Goal: Task Accomplishment & Management: Complete application form

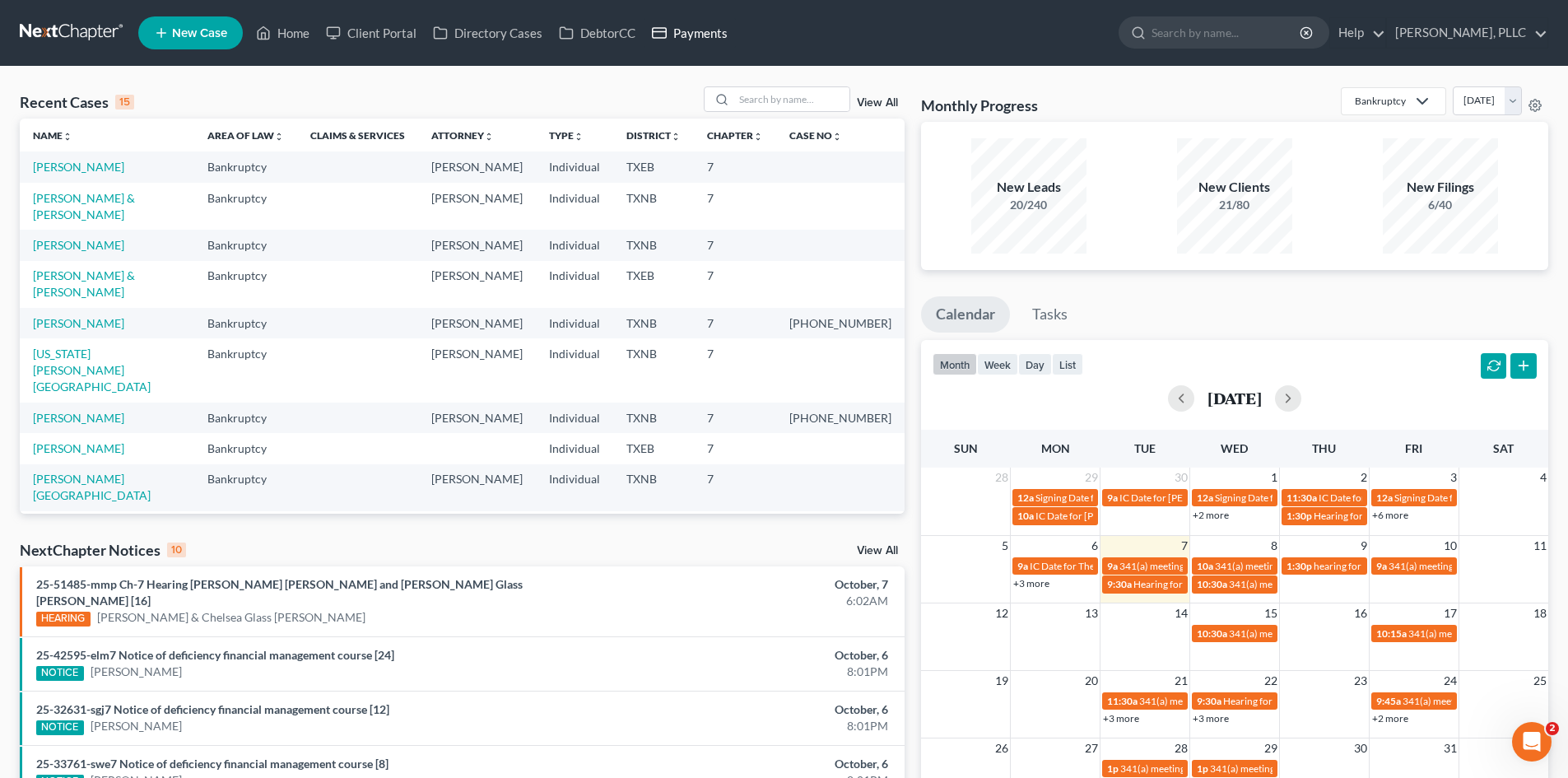
click at [709, 26] on link "Payments" at bounding box center [691, 33] width 93 height 30
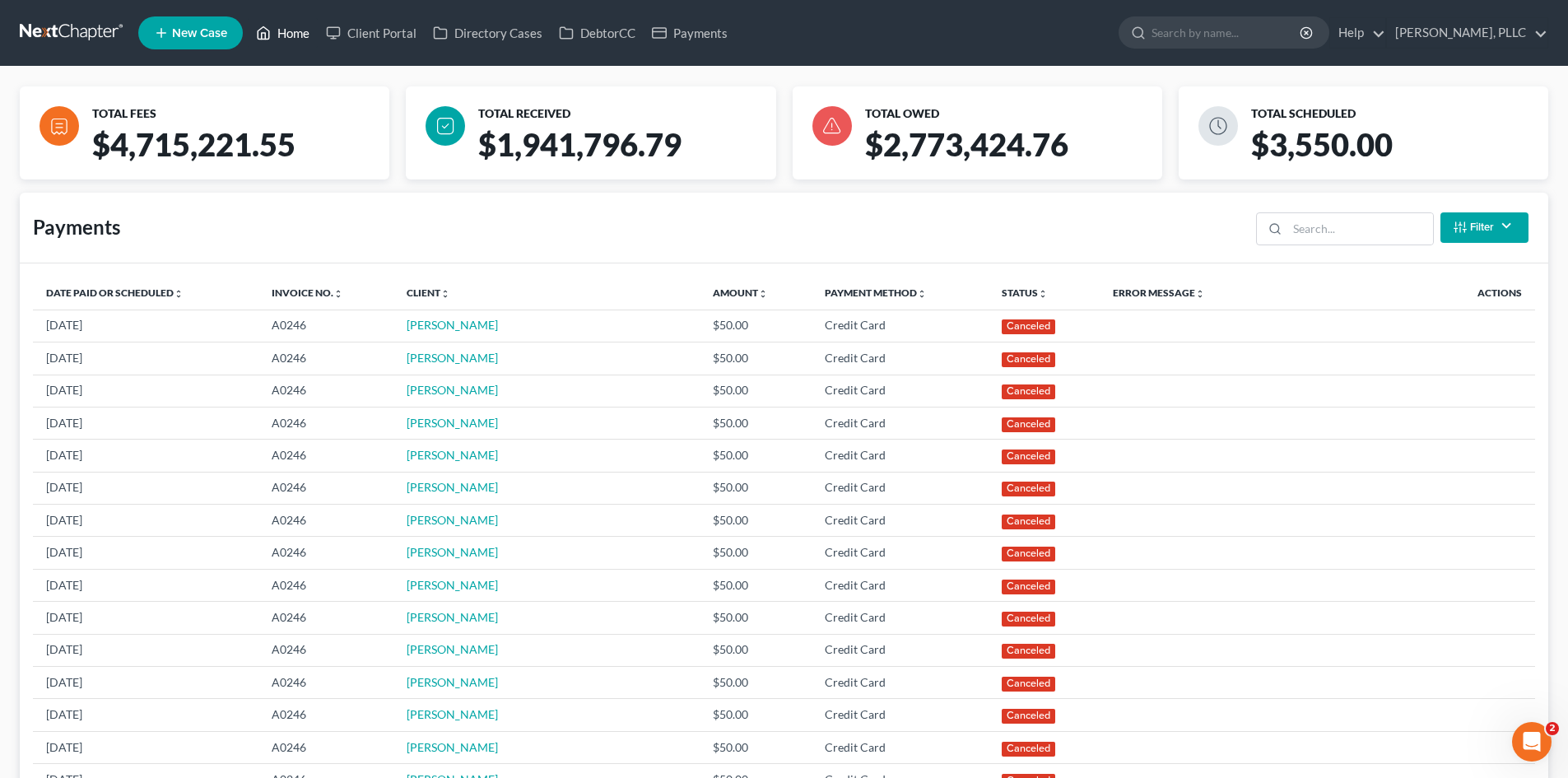
click at [285, 39] on link "Home" at bounding box center [283, 33] width 70 height 30
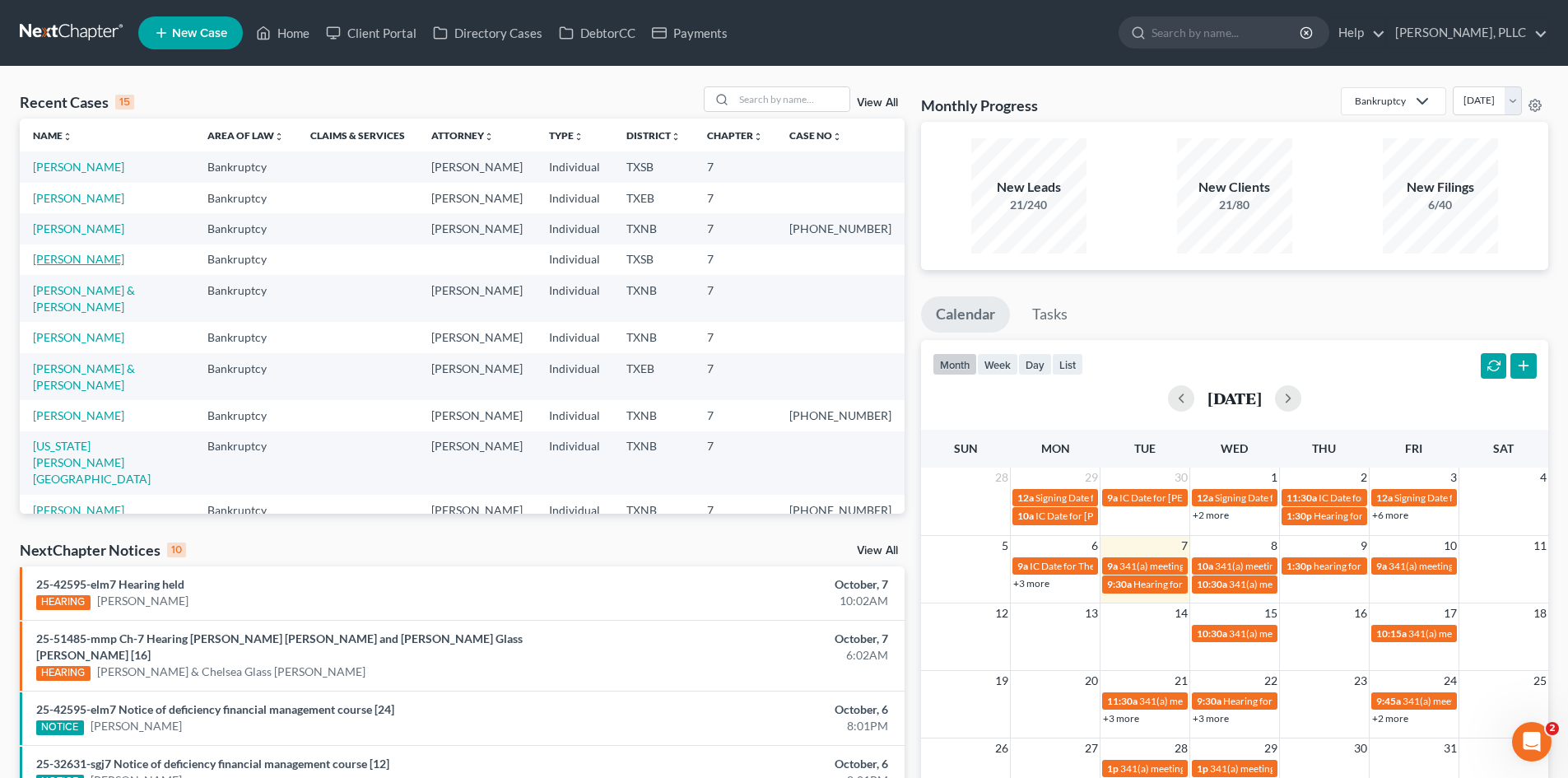
click at [57, 259] on link "[PERSON_NAME]" at bounding box center [79, 258] width 92 height 14
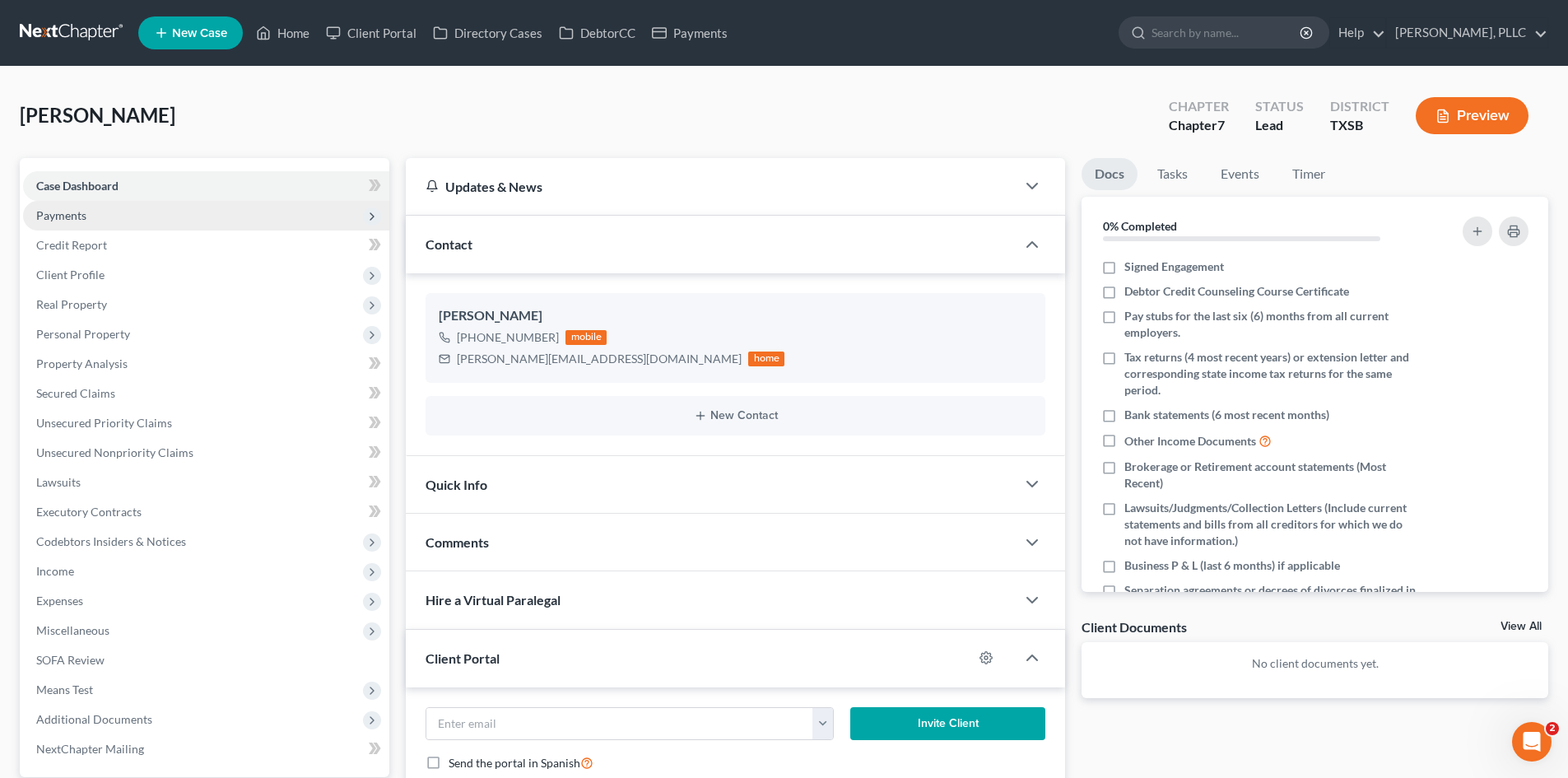
click at [93, 213] on span "Payments" at bounding box center [206, 216] width 367 height 30
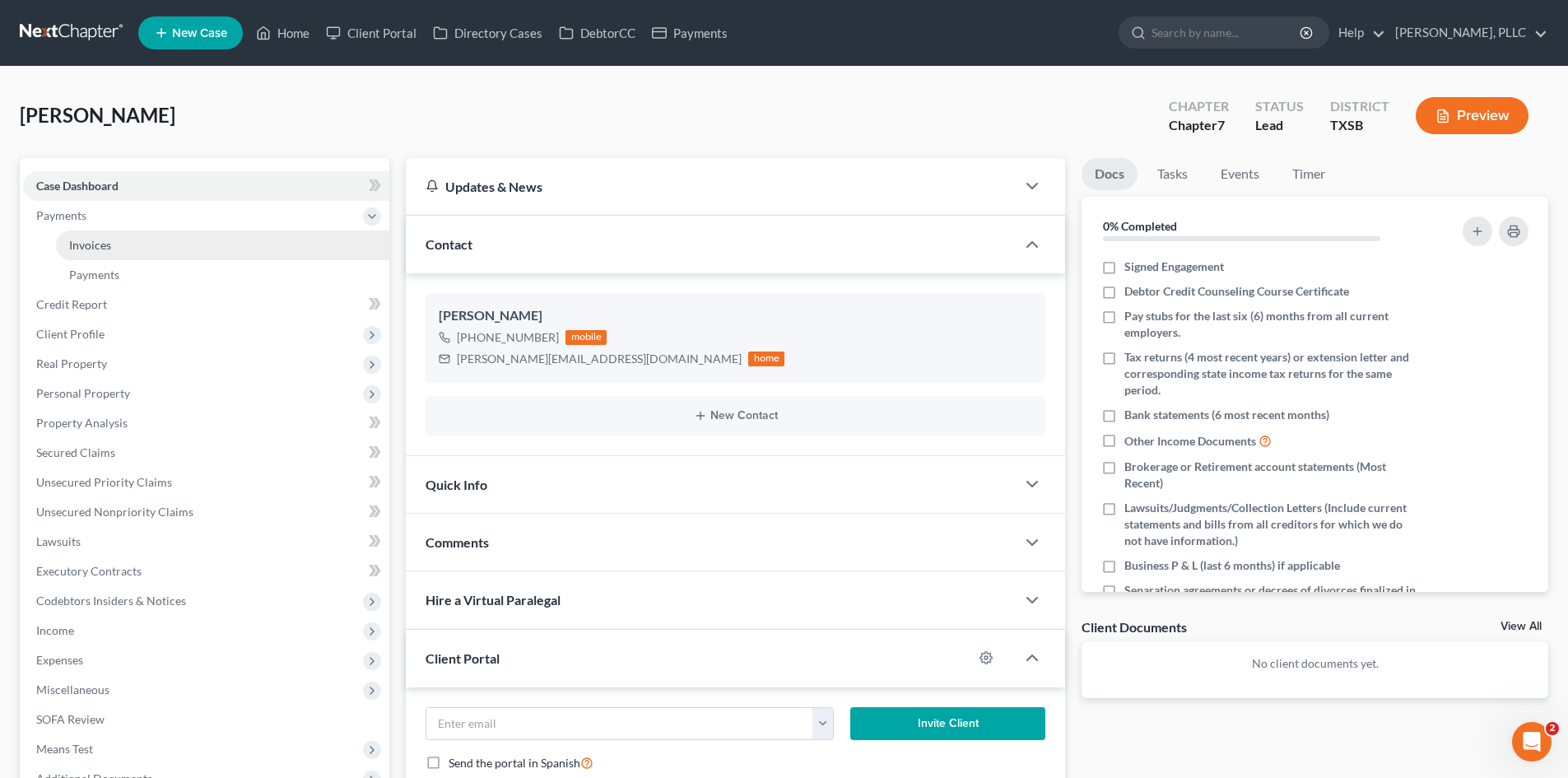
click at [183, 241] on link "Invoices" at bounding box center [222, 245] width 333 height 30
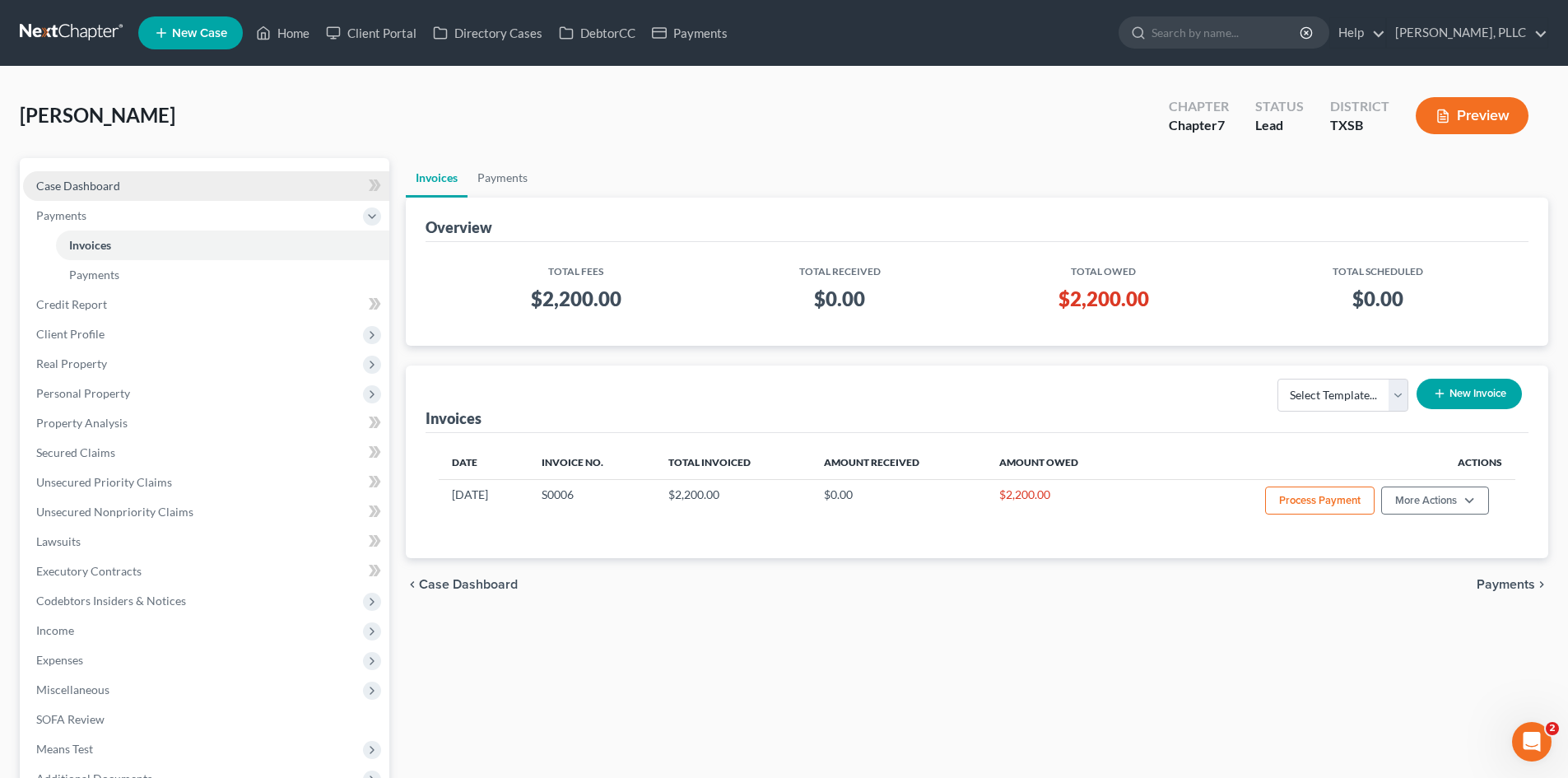
click at [104, 184] on span "Case Dashboard" at bounding box center [78, 185] width 84 height 14
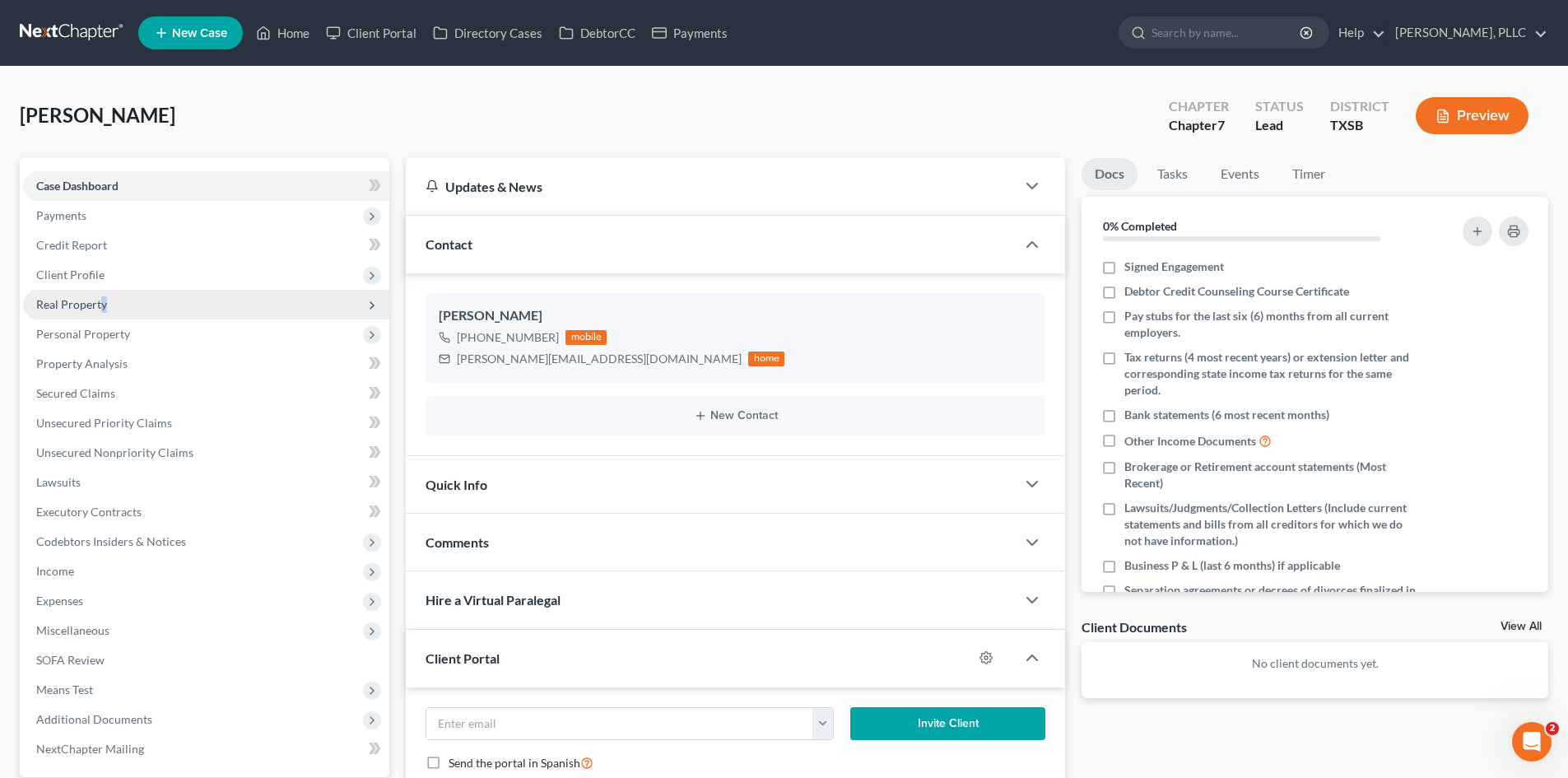
click at [103, 301] on span "Real Property" at bounding box center [71, 303] width 70 height 14
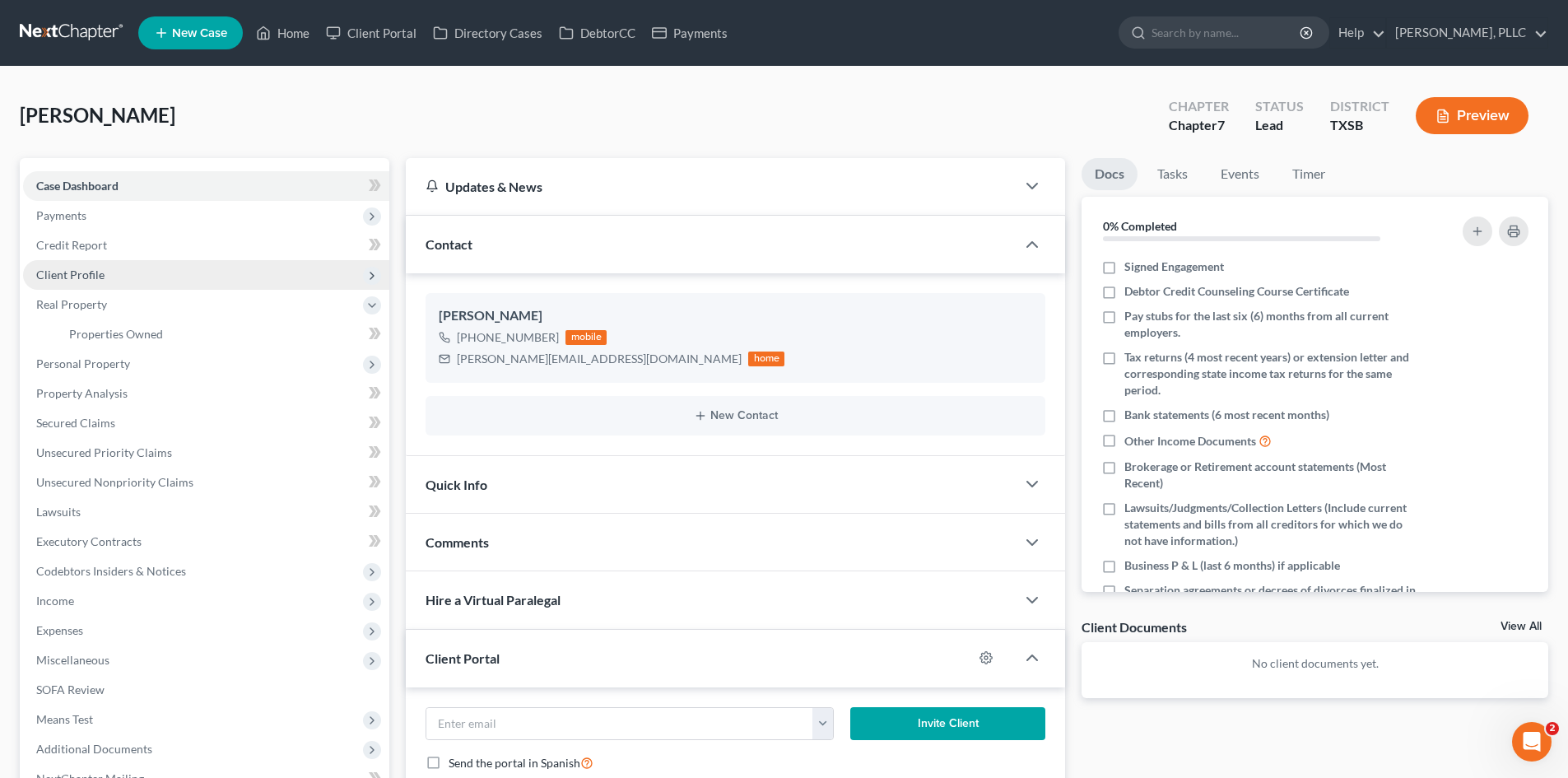
click at [102, 278] on span "Client Profile" at bounding box center [70, 274] width 68 height 14
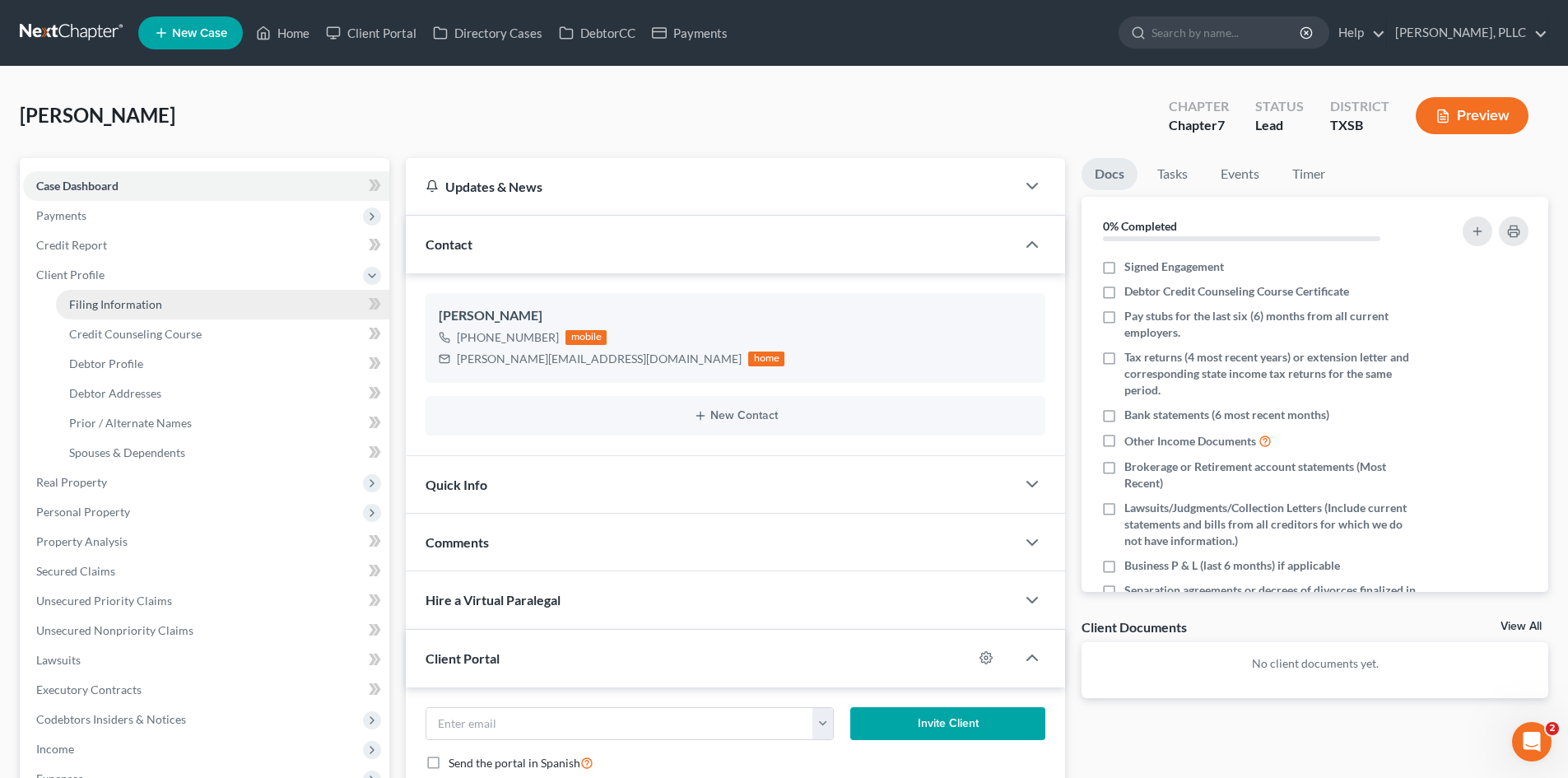
click at [138, 299] on span "Filing Information" at bounding box center [116, 303] width 93 height 14
select select "1"
select select "0"
select select "45"
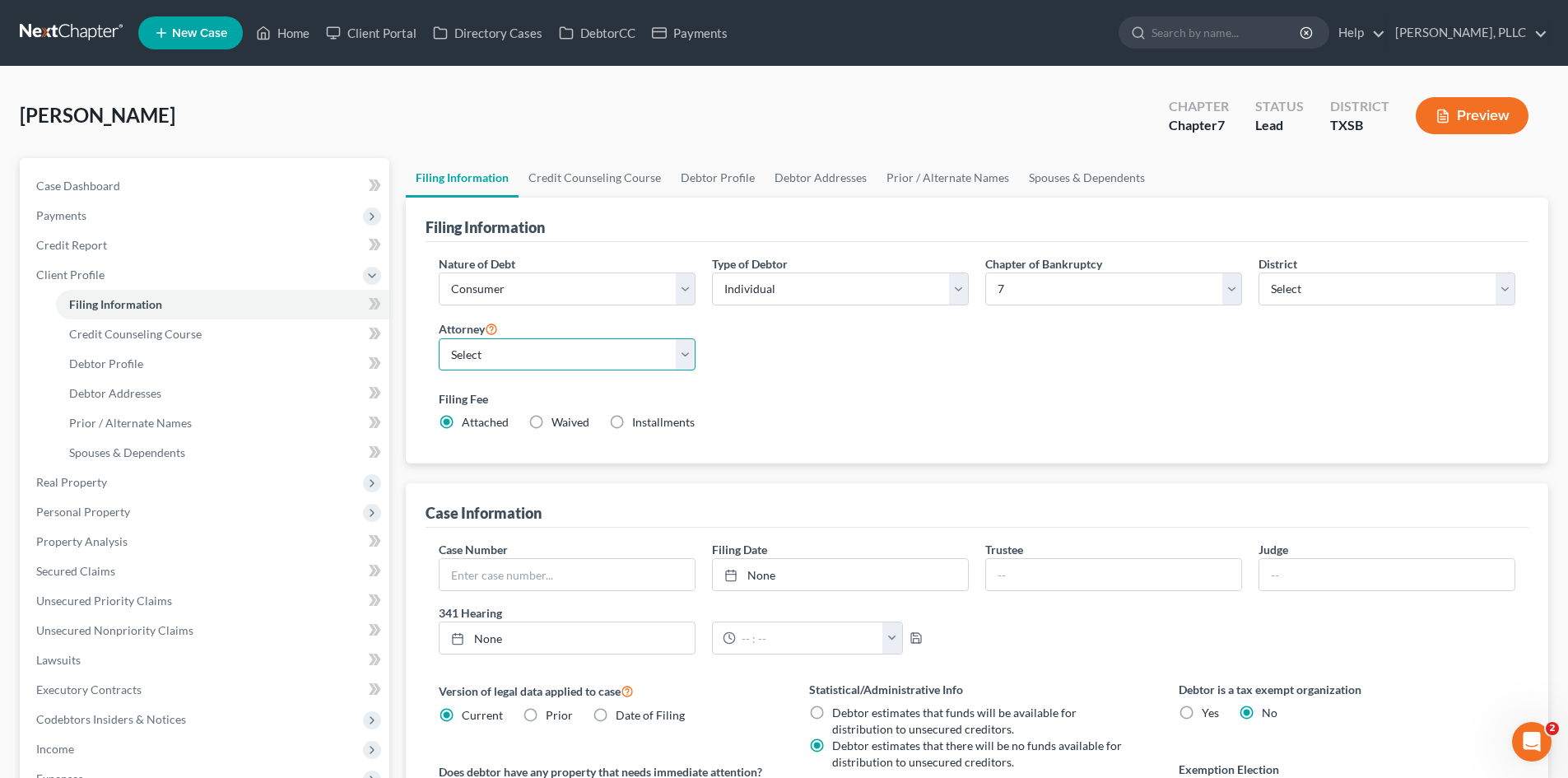
click at [565, 359] on select "Select [PERSON_NAME] - TXEB [PERSON_NAME] - [GEOGRAPHIC_DATA] [PERSON_NAME] - […" at bounding box center [567, 355] width 257 height 33
select select "1"
click at [439, 339] on select "Select [PERSON_NAME] - TXEB [PERSON_NAME] - [GEOGRAPHIC_DATA] [PERSON_NAME] - […" at bounding box center [567, 355] width 257 height 33
click at [425, 79] on div "[PERSON_NAME] Upgraded Chapter Chapter 7 Status [GEOGRAPHIC_DATA] [GEOGRAPHIC_D…" at bounding box center [784, 561] width 1568 height 988
click at [266, 26] on icon at bounding box center [264, 32] width 15 height 19
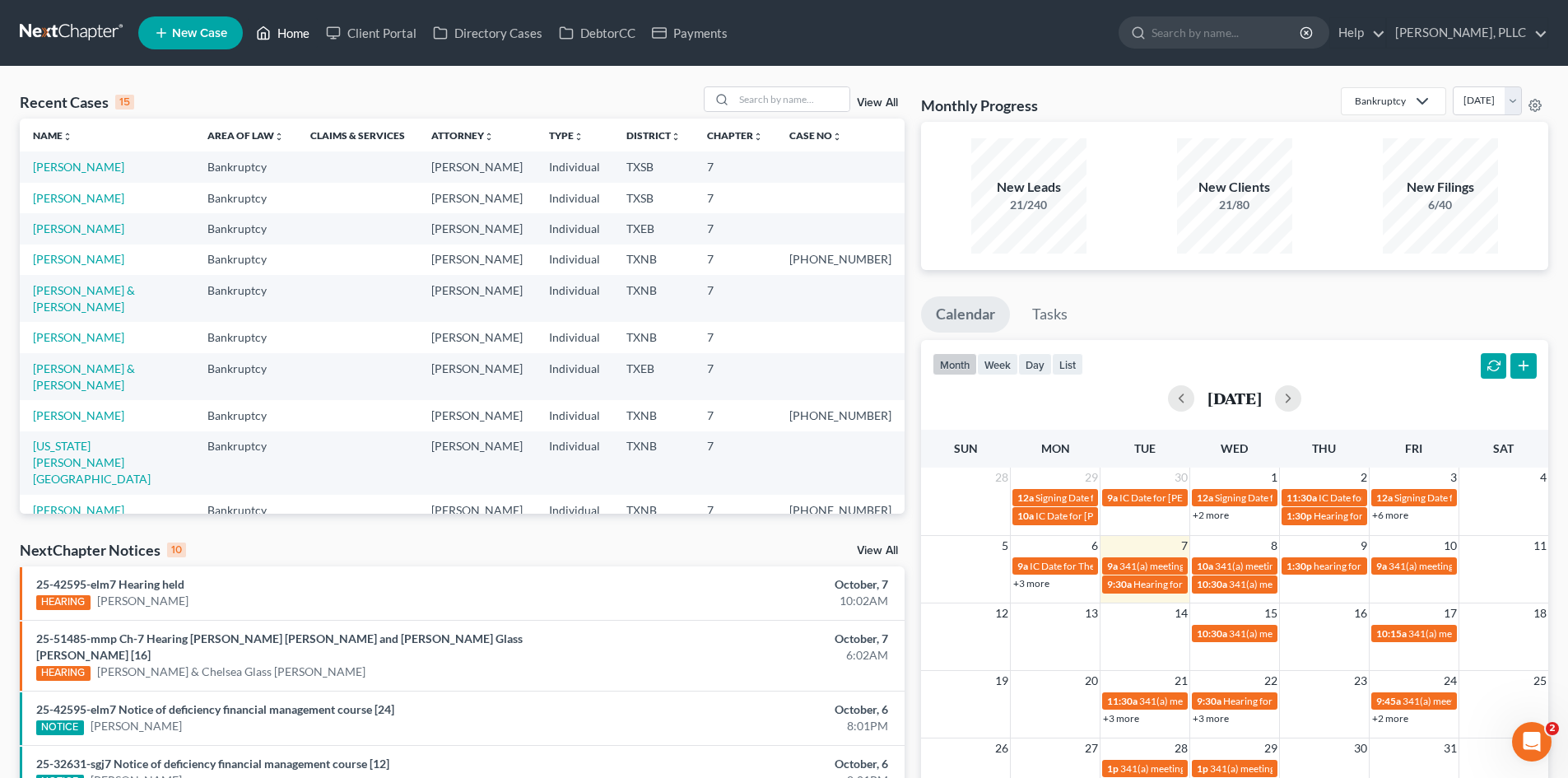
scroll to position [82, 0]
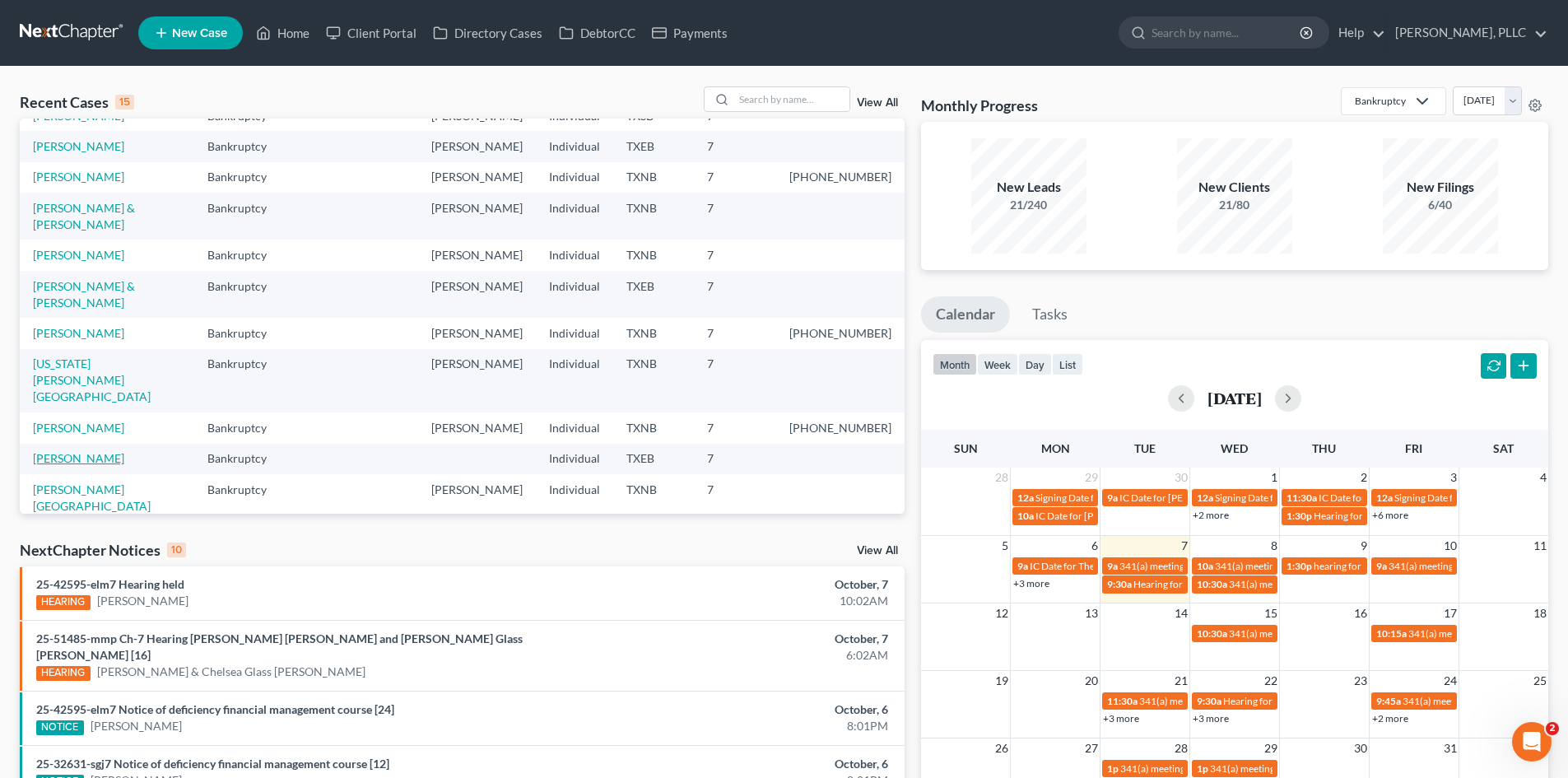
click at [72, 451] on link "[PERSON_NAME]" at bounding box center [79, 457] width 92 height 14
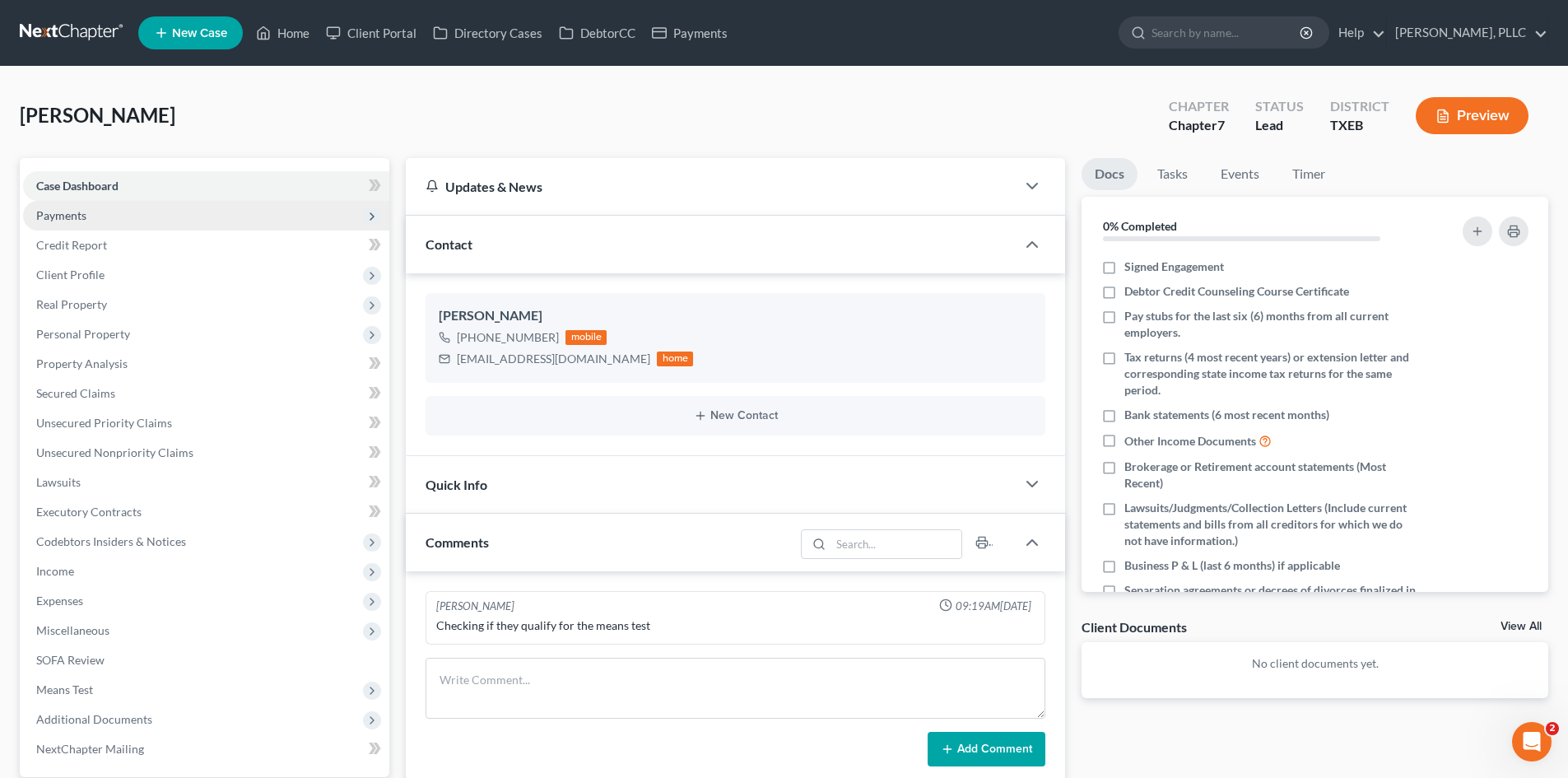
click at [119, 220] on span "Payments" at bounding box center [206, 216] width 367 height 30
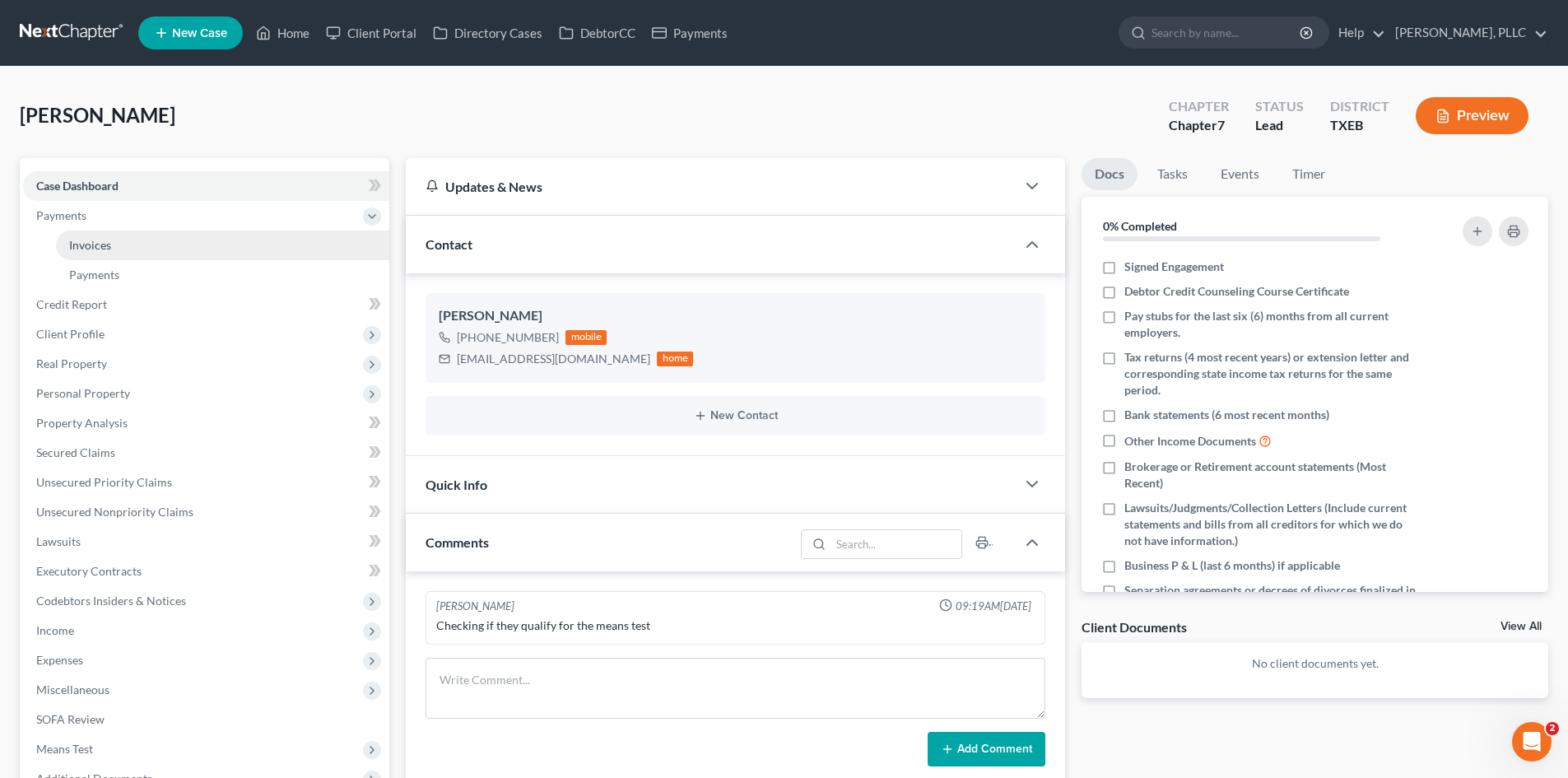
click at [122, 243] on link "Invoices" at bounding box center [222, 245] width 333 height 30
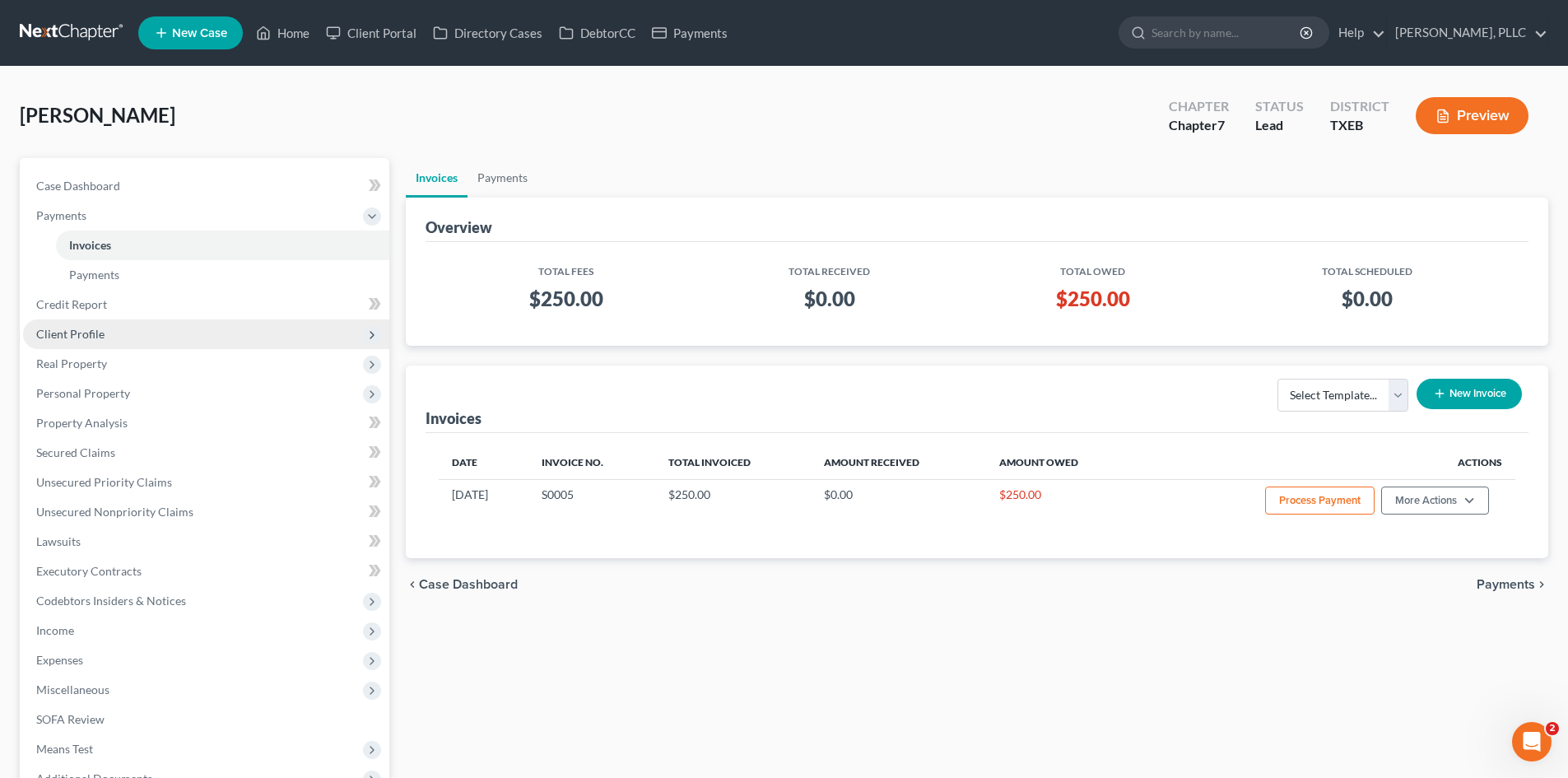
click at [110, 333] on span "Client Profile" at bounding box center [206, 334] width 367 height 30
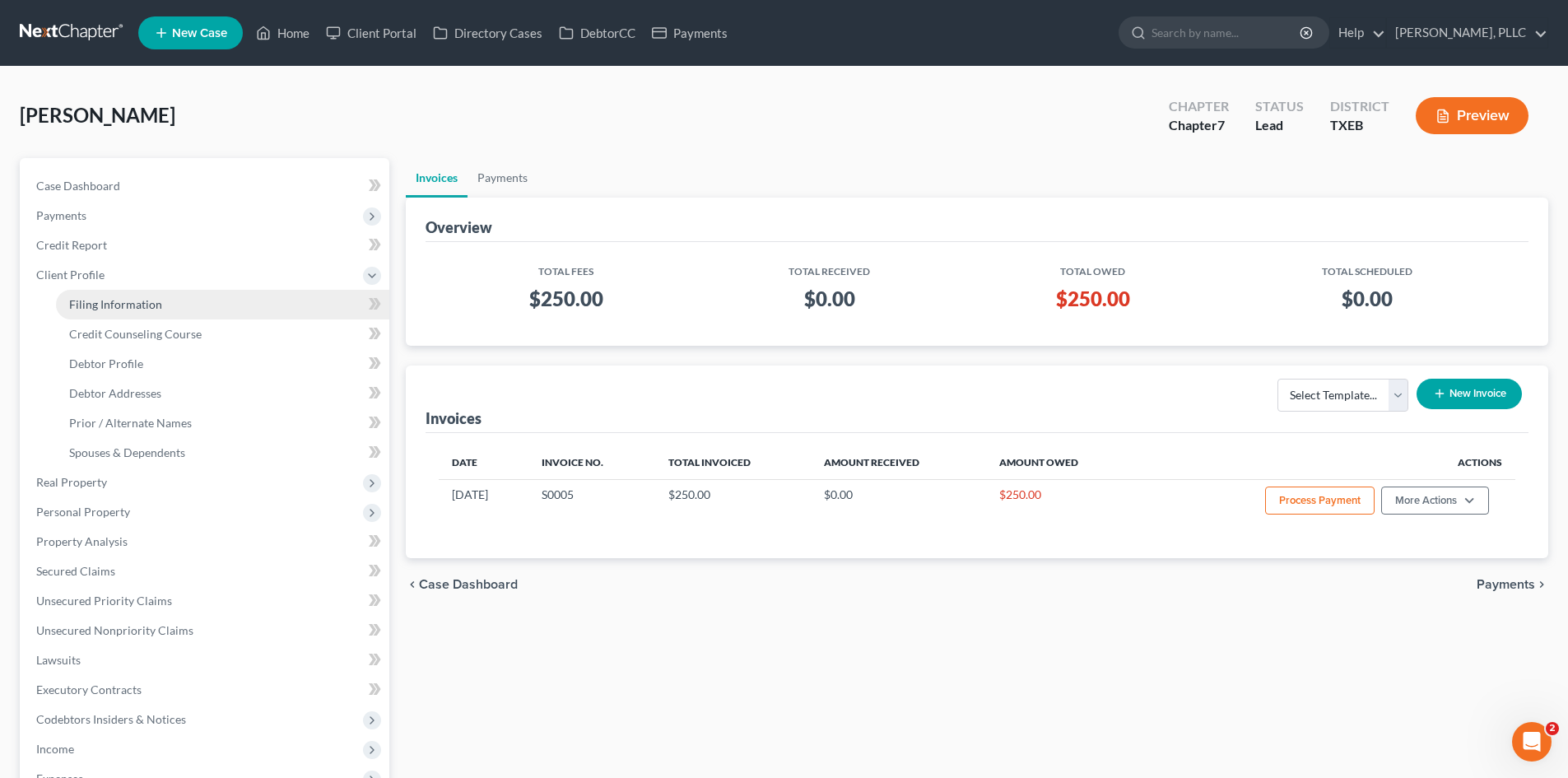
click at [112, 304] on span "Filing Information" at bounding box center [116, 303] width 93 height 14
select select "1"
select select "0"
select select "77"
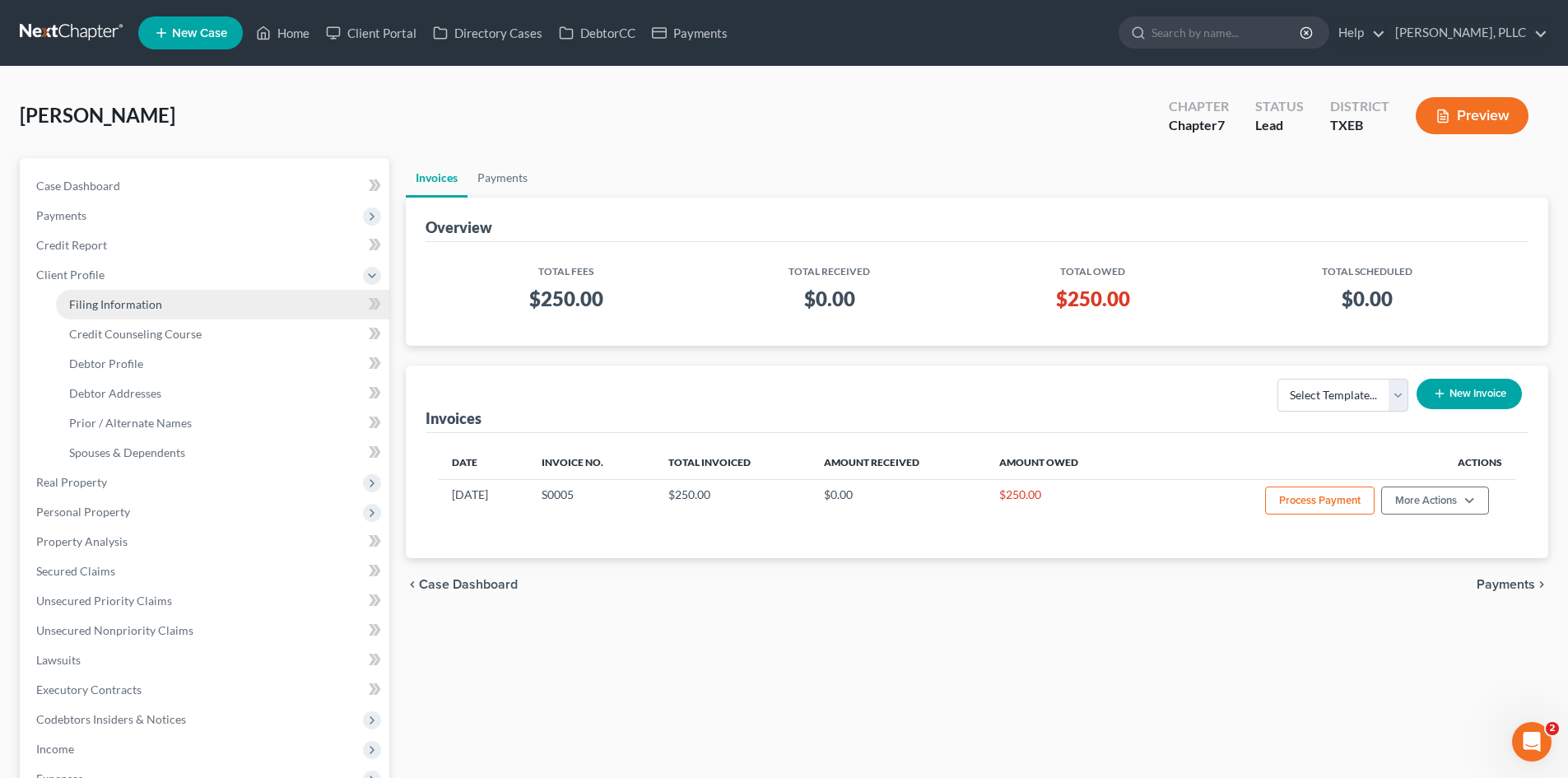
select select "45"
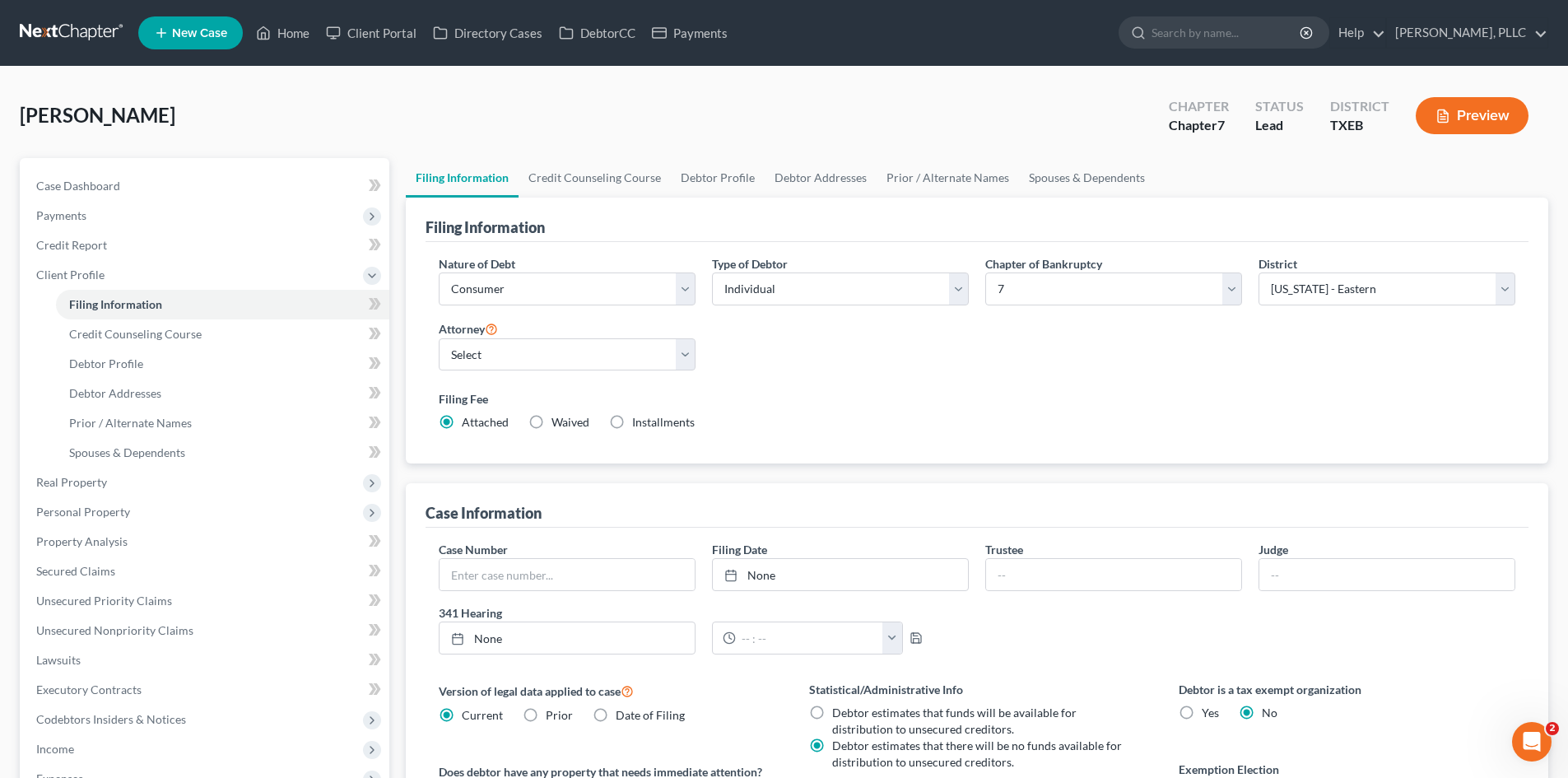
click at [547, 332] on div "Attorney Select [PERSON_NAME] - [GEOGRAPHIC_DATA] [PERSON_NAME] - [GEOGRAPHIC_D…" at bounding box center [567, 344] width 257 height 53
click at [580, 368] on select "Select [PERSON_NAME] - TXEB [PERSON_NAME] - [GEOGRAPHIC_DATA] [PERSON_NAME] - […" at bounding box center [567, 355] width 257 height 33
select select "0"
click at [439, 339] on select "Select [PERSON_NAME] - TXEB [PERSON_NAME] - [GEOGRAPHIC_DATA] [PERSON_NAME] - […" at bounding box center [567, 355] width 257 height 33
click at [392, 147] on div "[PERSON_NAME] Upgraded Chapter Chapter 7 Status Lead District TXEB Preview" at bounding box center [784, 121] width 1529 height 71
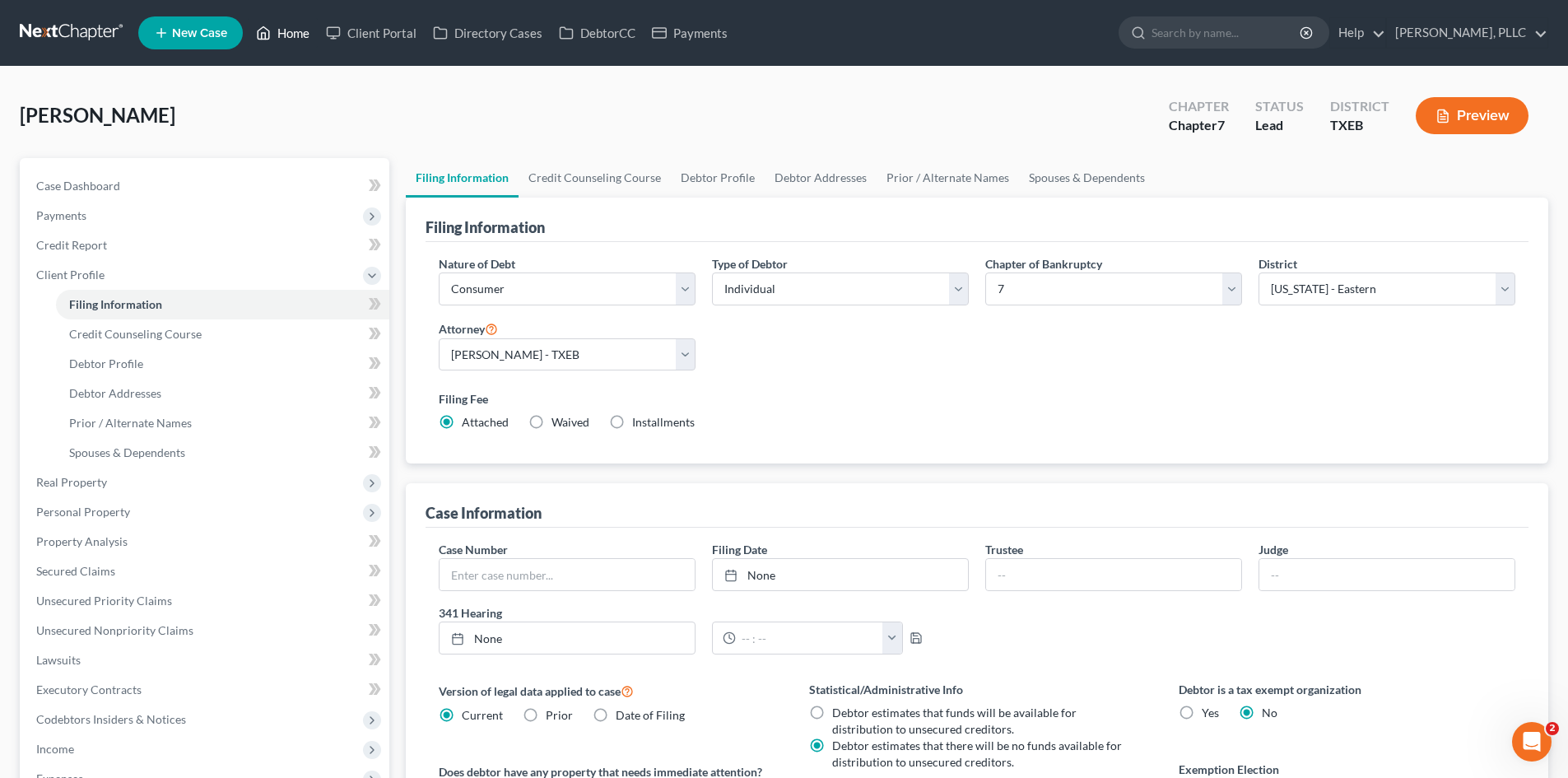
click at [295, 41] on link "Home" at bounding box center [283, 33] width 70 height 30
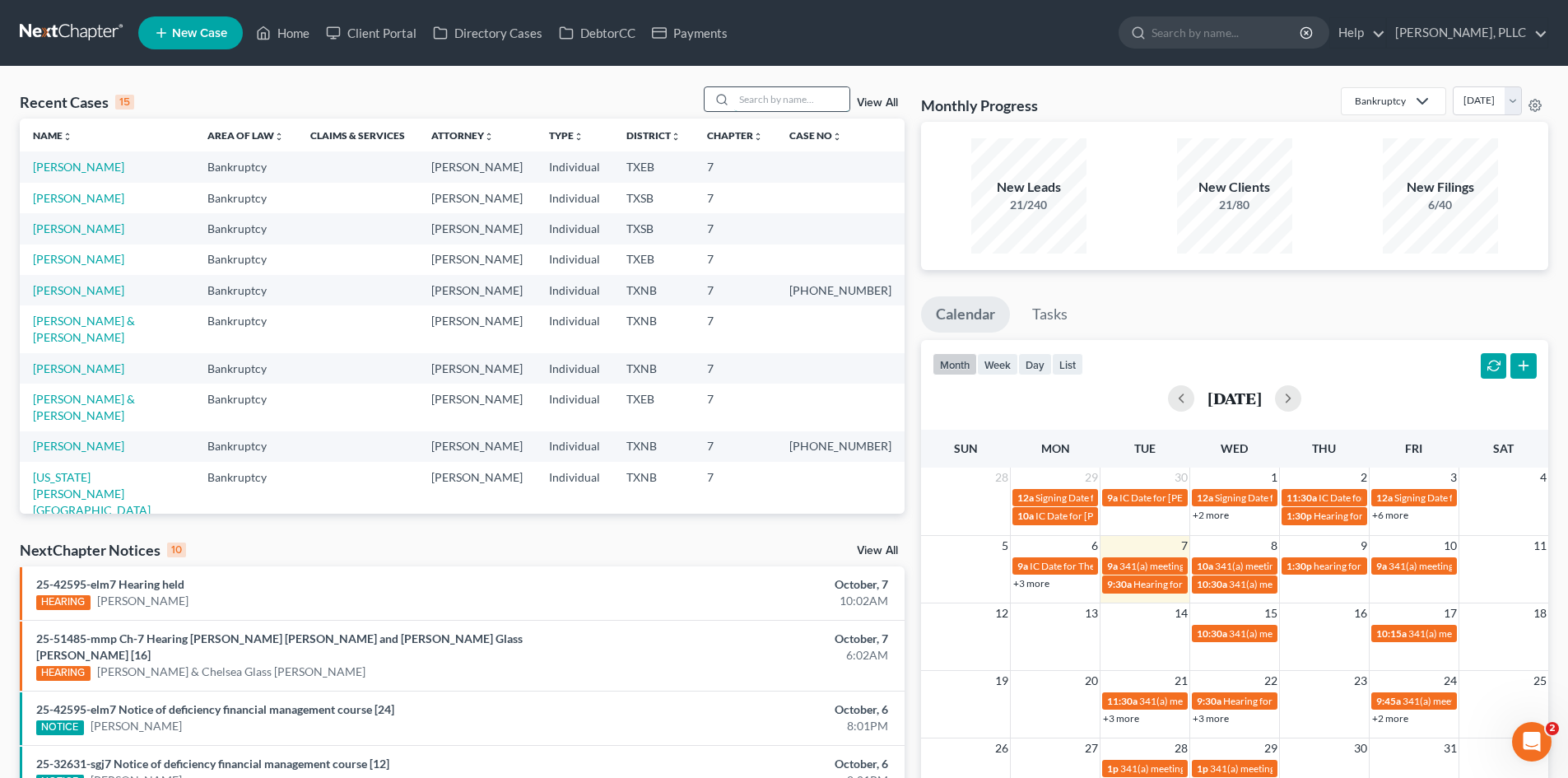
click at [763, 105] on input "search" at bounding box center [791, 99] width 116 height 24
type input "[PERSON_NAME]"
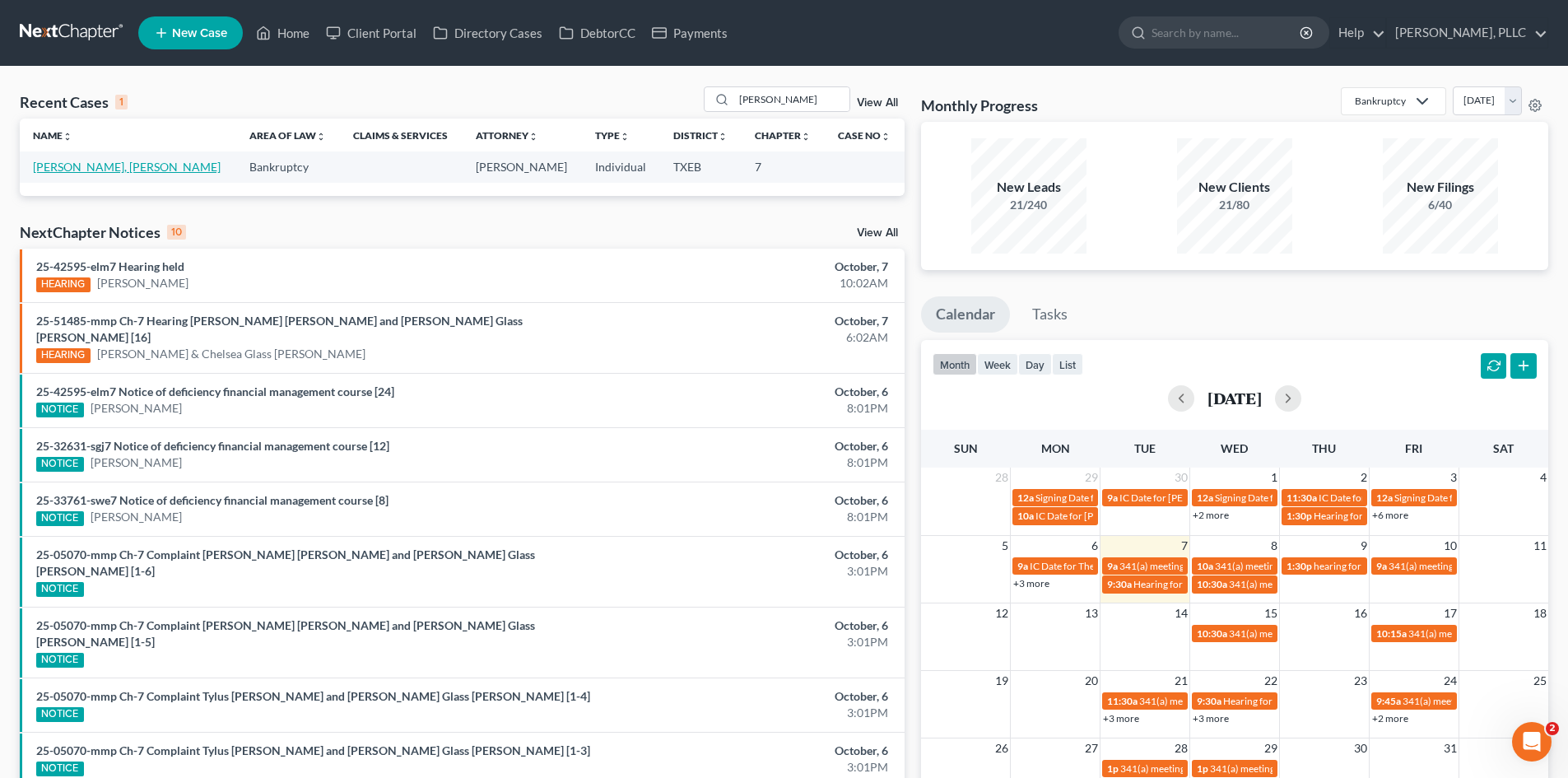
click at [82, 165] on link "[PERSON_NAME], [PERSON_NAME]" at bounding box center [127, 167] width 188 height 14
select select "4"
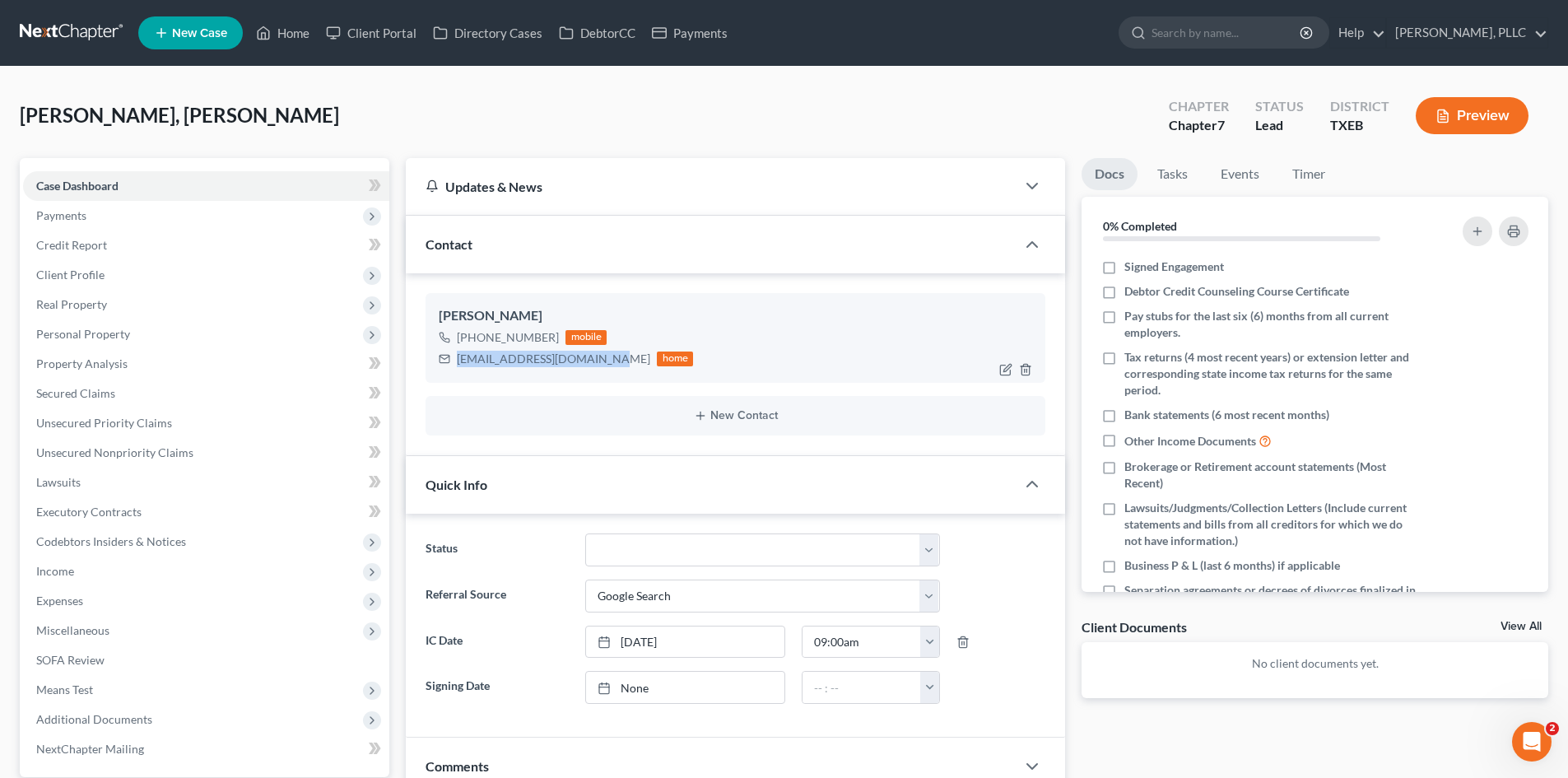
drag, startPoint x: 601, startPoint y: 362, endPoint x: 458, endPoint y: 357, distance: 143.1
click at [458, 357] on div "[EMAIL_ADDRESS][DOMAIN_NAME]" at bounding box center [554, 359] width 193 height 17
copy div "[EMAIL_ADDRESS][DOMAIN_NAME]"
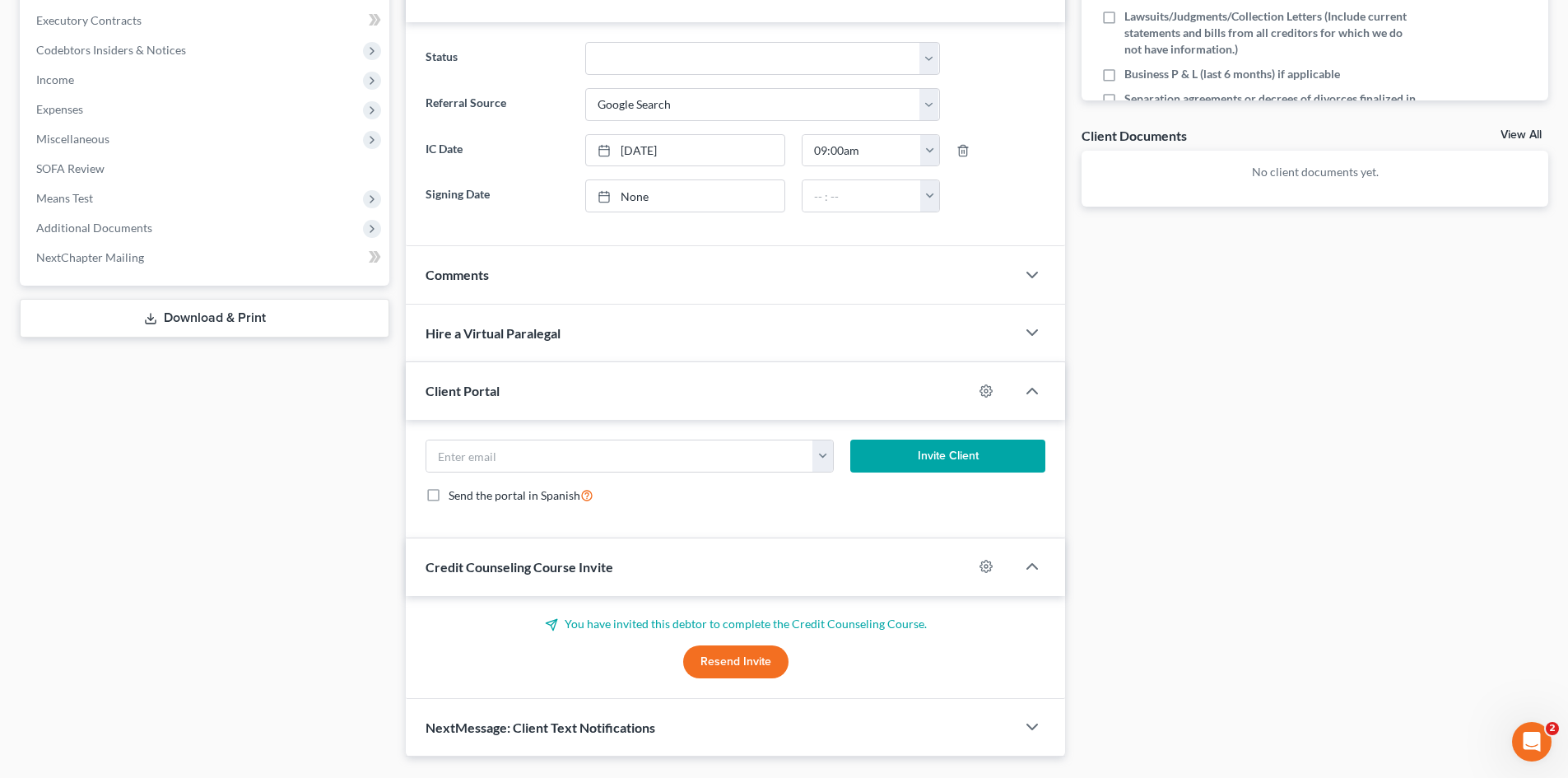
scroll to position [494, 0]
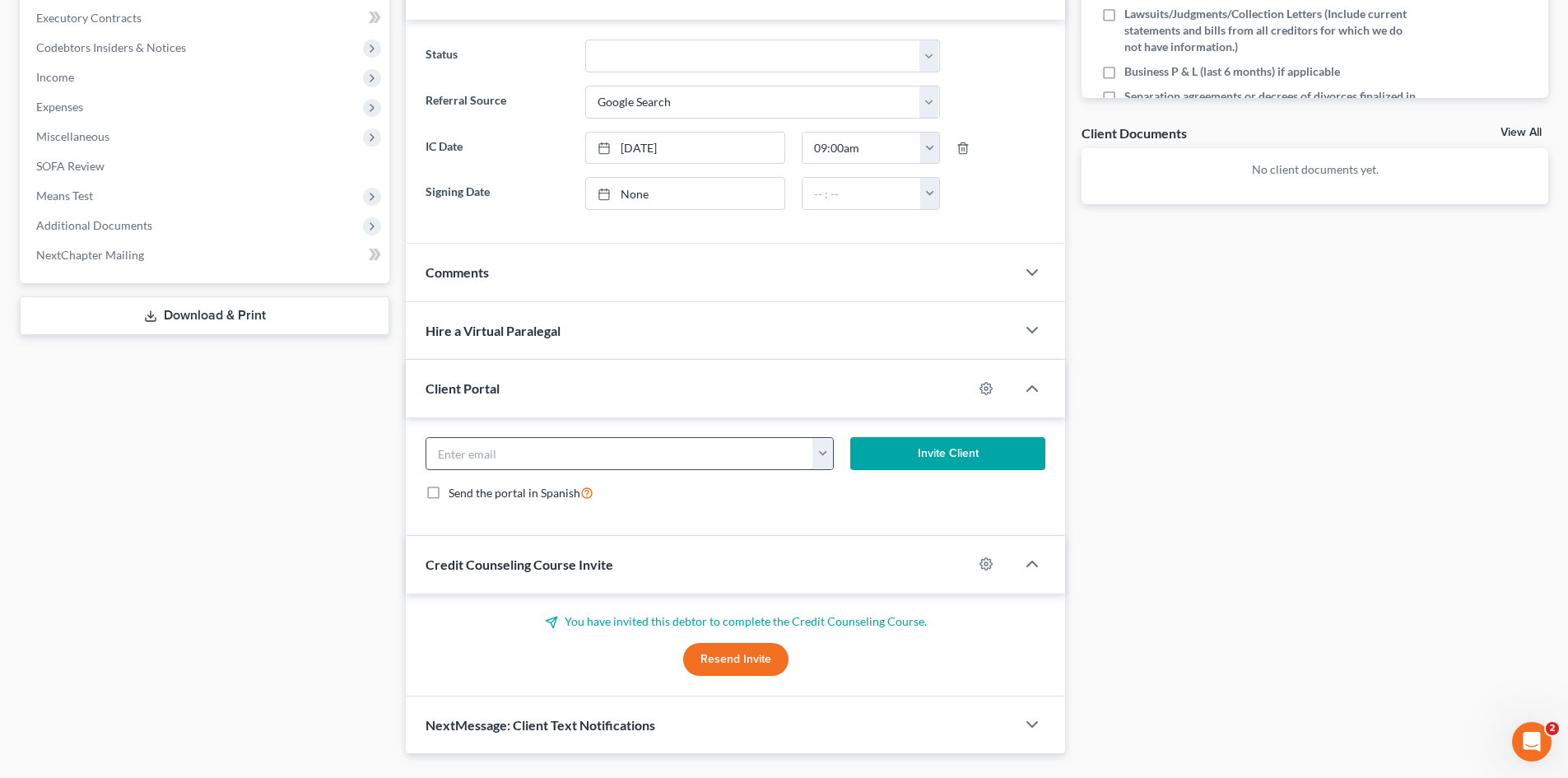
click at [581, 455] on input "email" at bounding box center [620, 453] width 387 height 31
paste input "[EMAIL_ADDRESS][DOMAIN_NAME]"
type input "[EMAIL_ADDRESS][DOMAIN_NAME]"
click at [927, 470] on form "[EMAIL_ADDRESS][DOMAIN_NAME] [EMAIL_ADDRESS][DOMAIN_NAME] Invite Client Send th…" at bounding box center [736, 475] width 637 height 78
drag, startPoint x: 930, startPoint y: 468, endPoint x: 928, endPoint y: 459, distance: 9.2
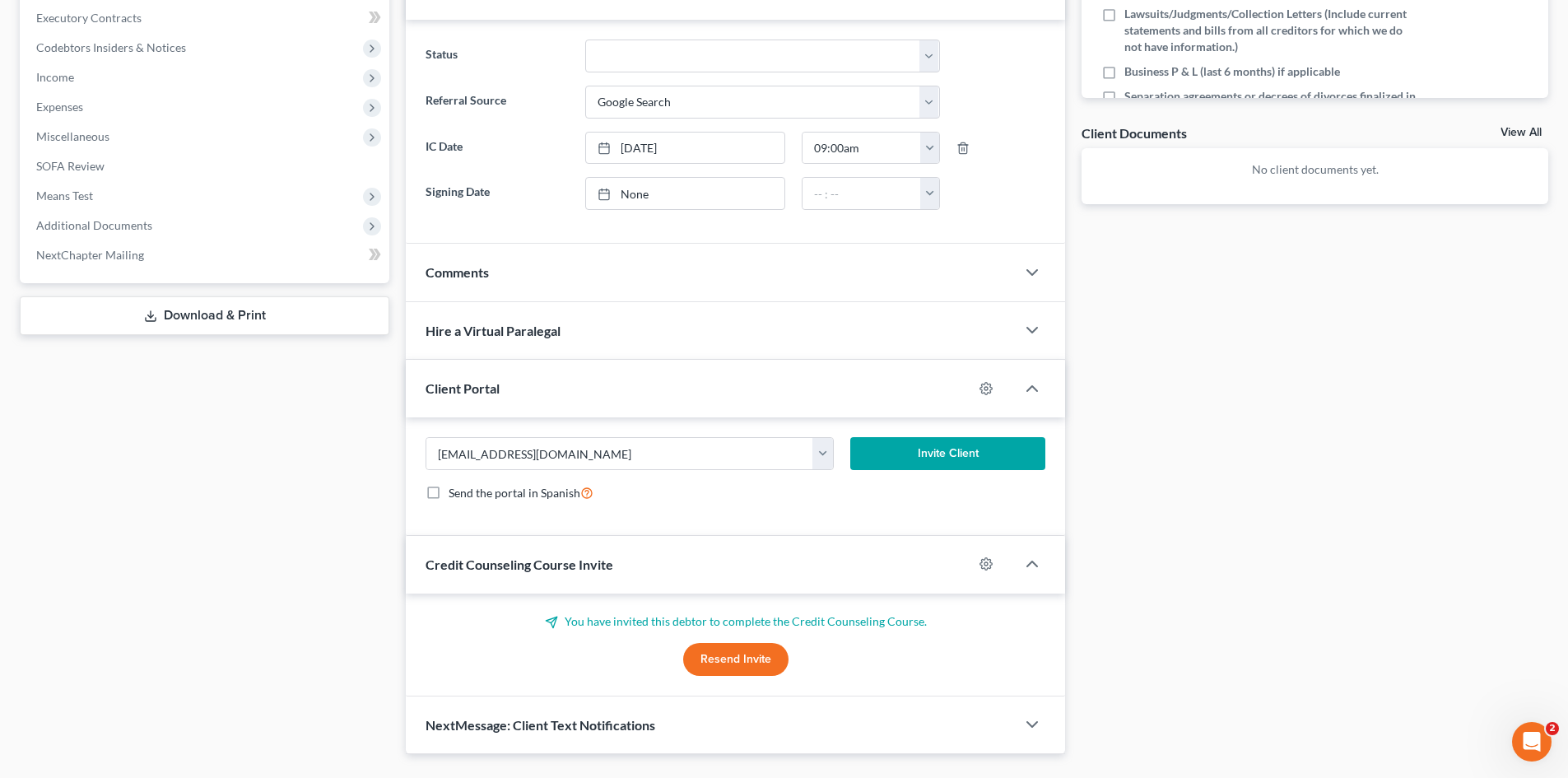
click at [929, 467] on button "Invite Client" at bounding box center [949, 453] width 196 height 33
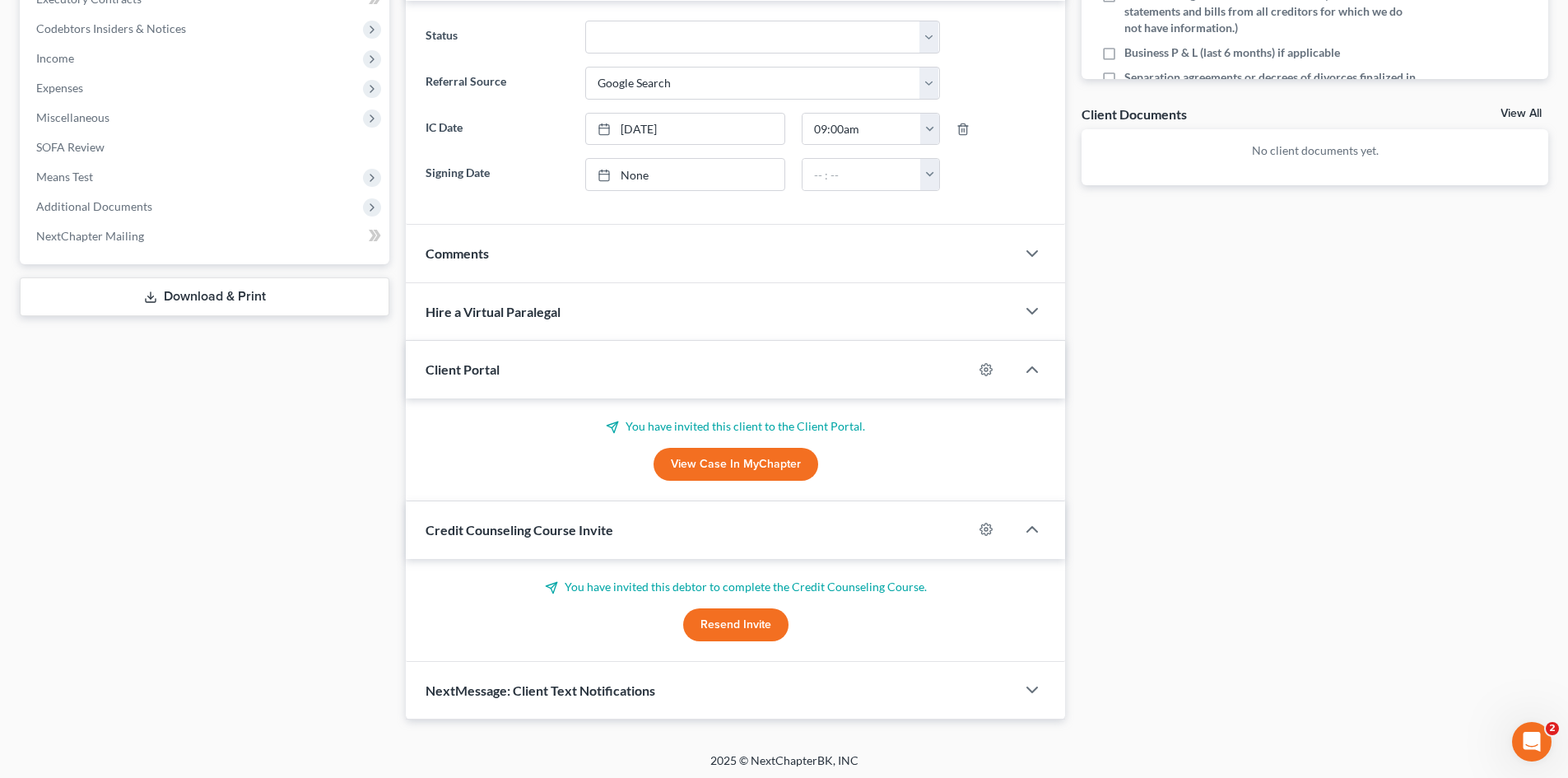
scroll to position [517, 0]
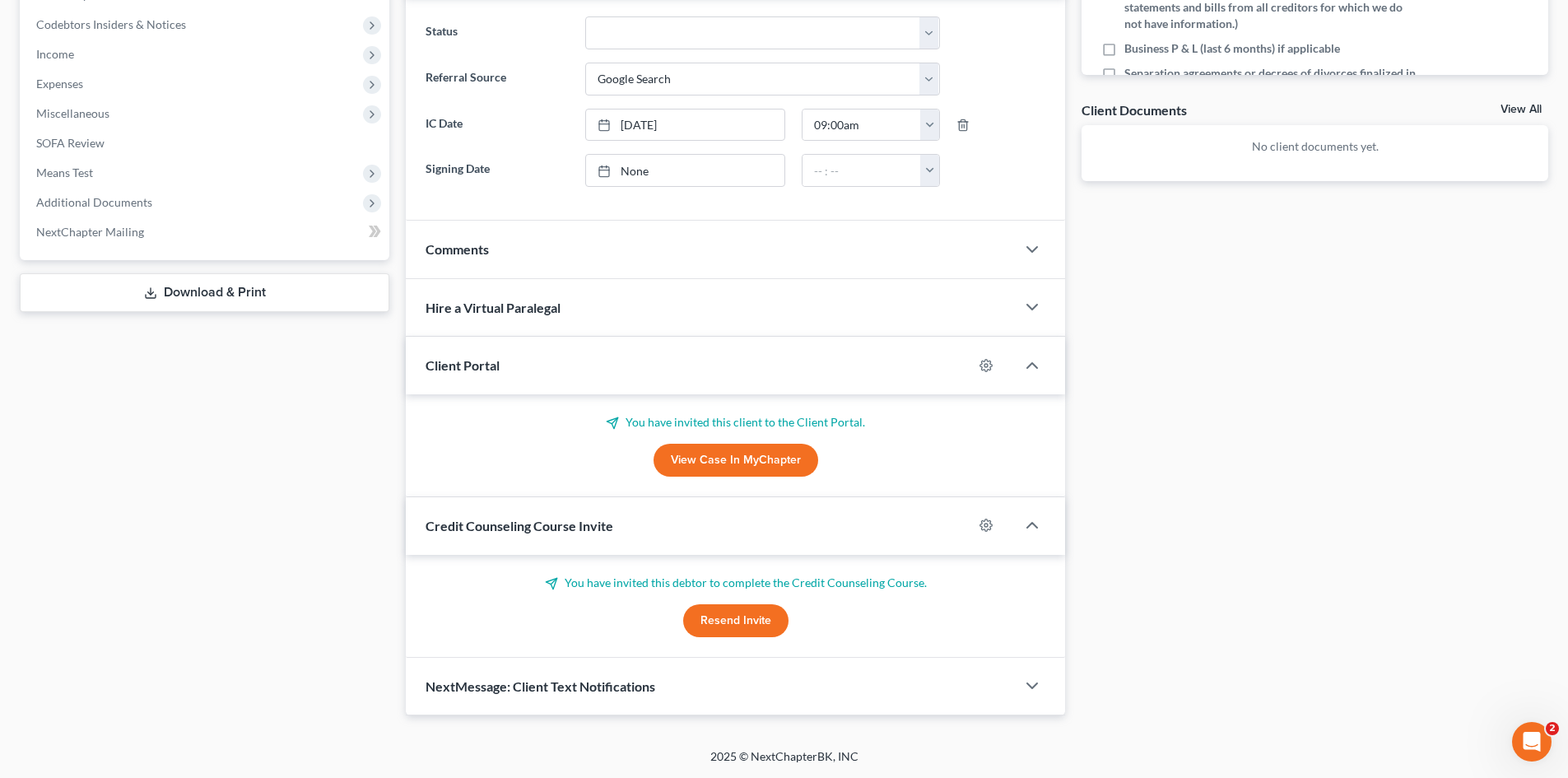
click at [726, 614] on button "Resend Invite" at bounding box center [736, 621] width 106 height 33
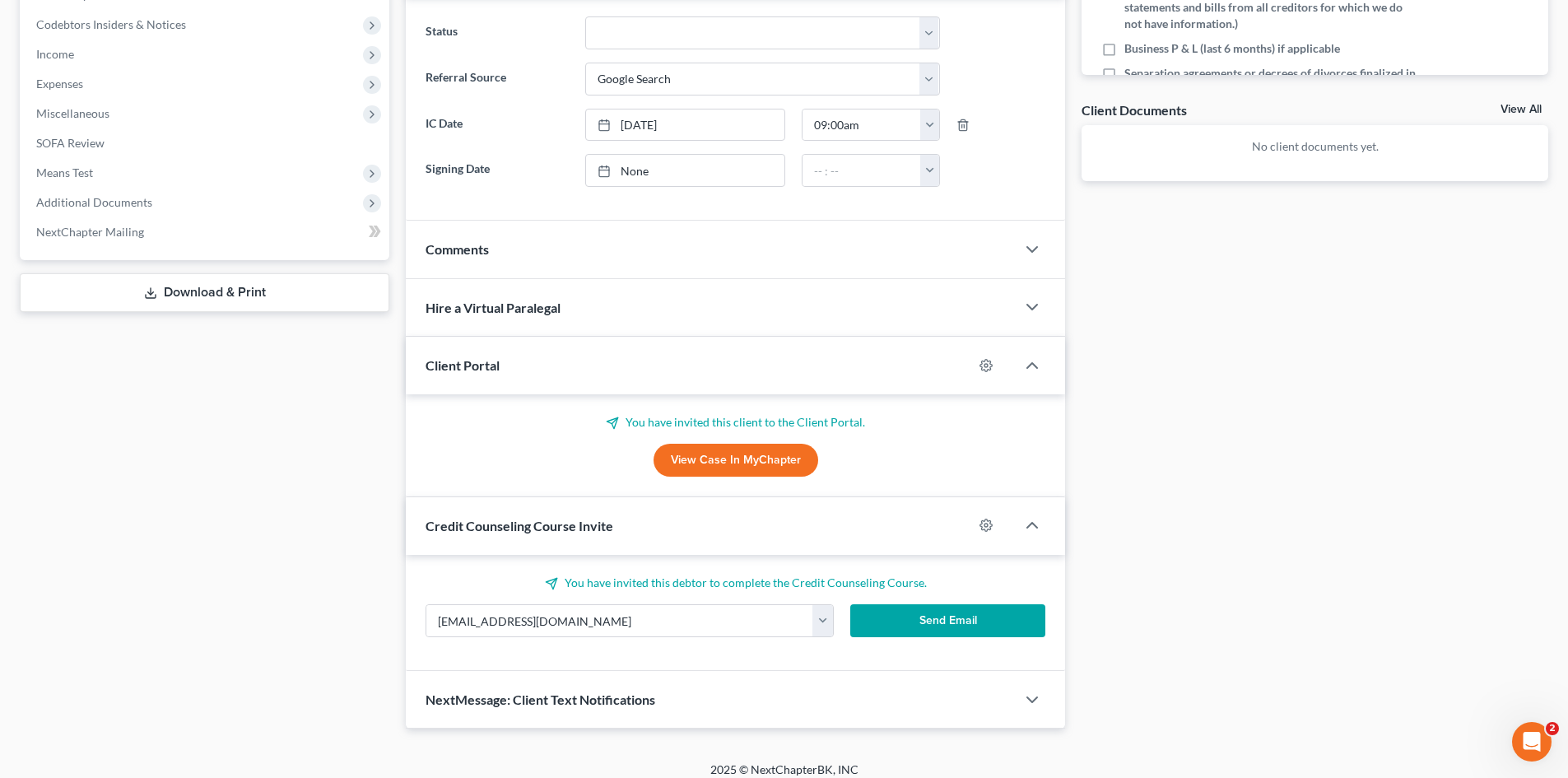
click at [949, 627] on button "Send Email" at bounding box center [949, 621] width 196 height 33
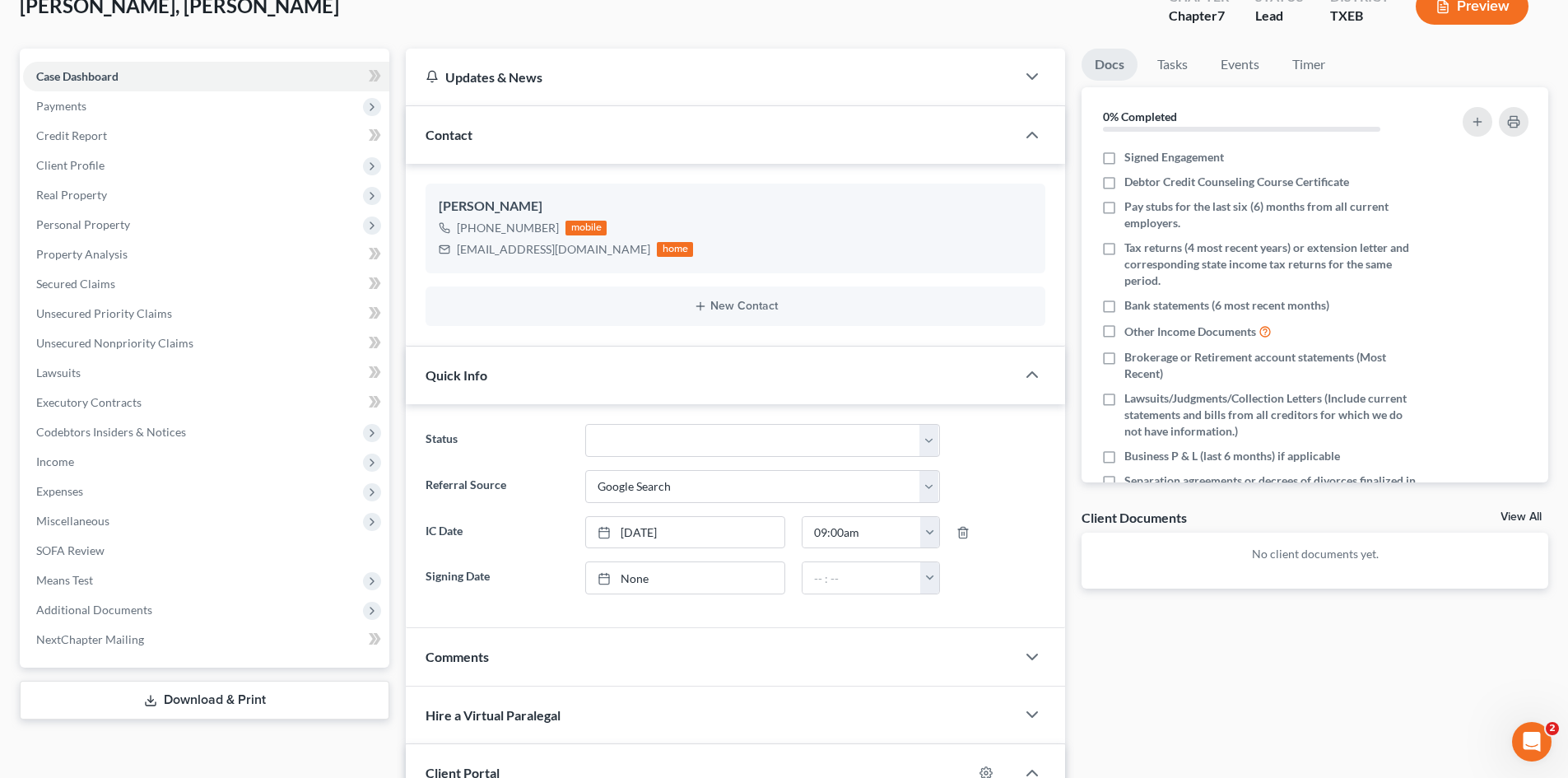
scroll to position [105, 0]
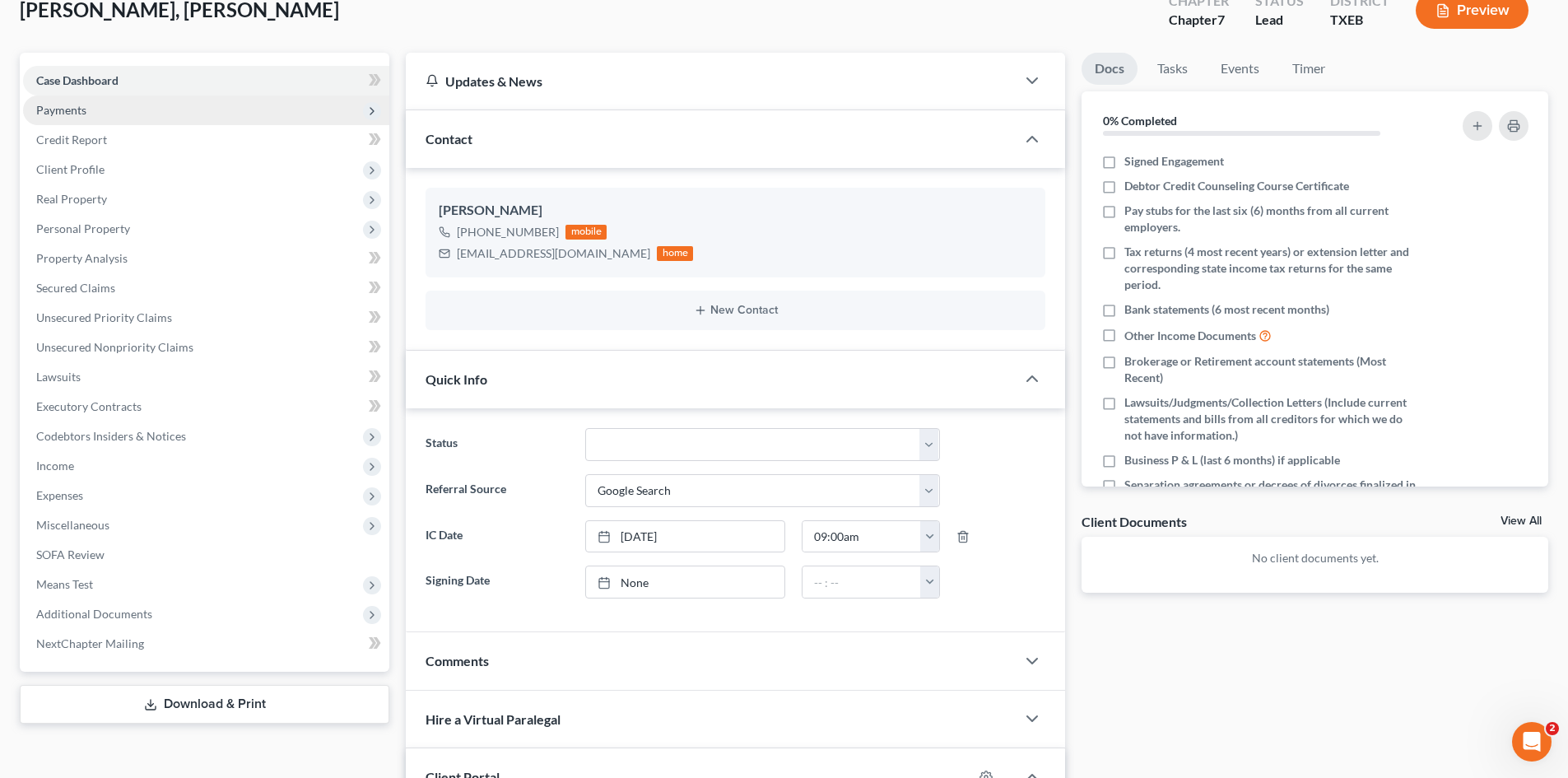
click at [56, 109] on span "Payments" at bounding box center [61, 109] width 50 height 14
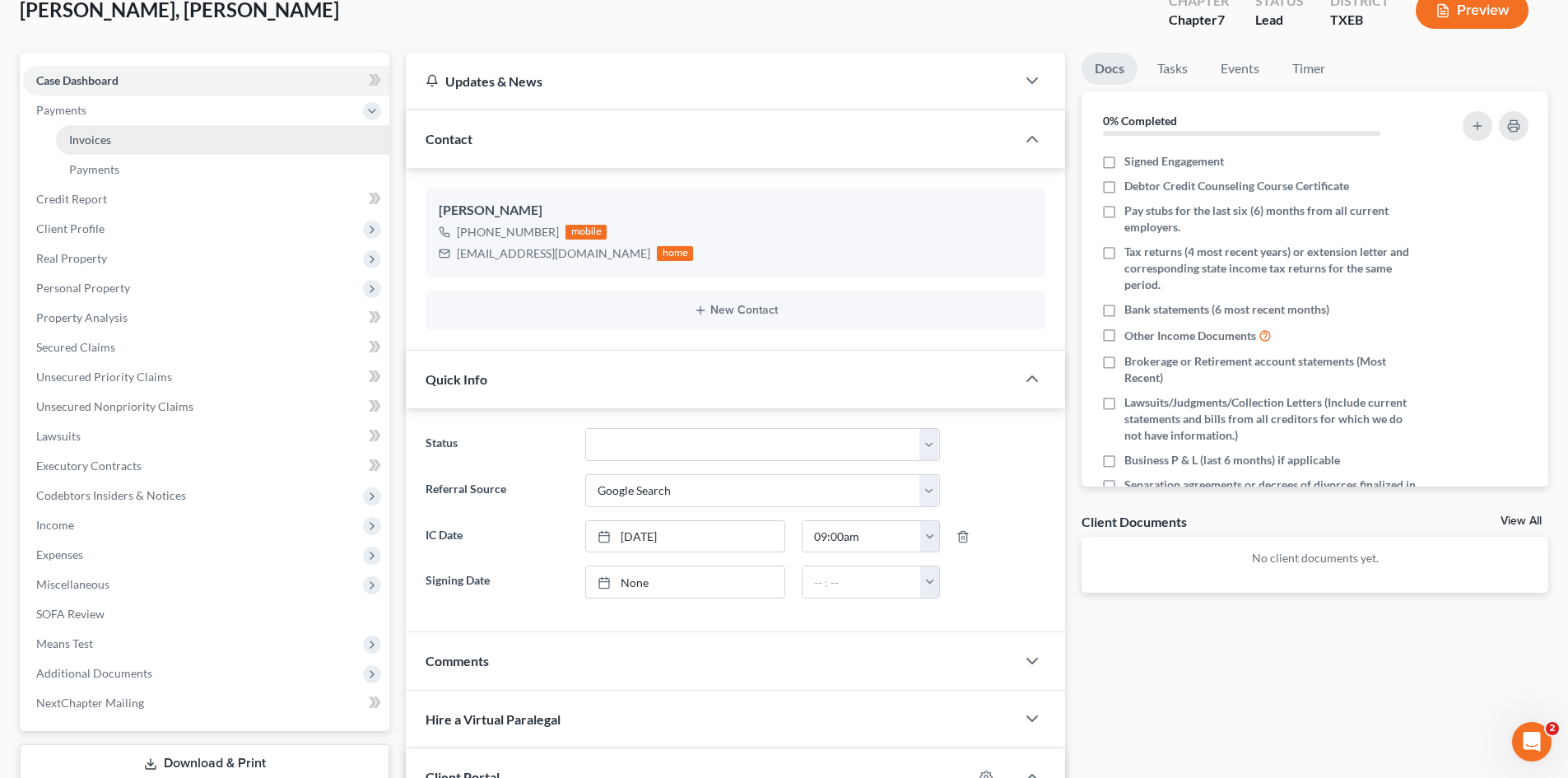
click at [120, 142] on link "Invoices" at bounding box center [222, 140] width 333 height 30
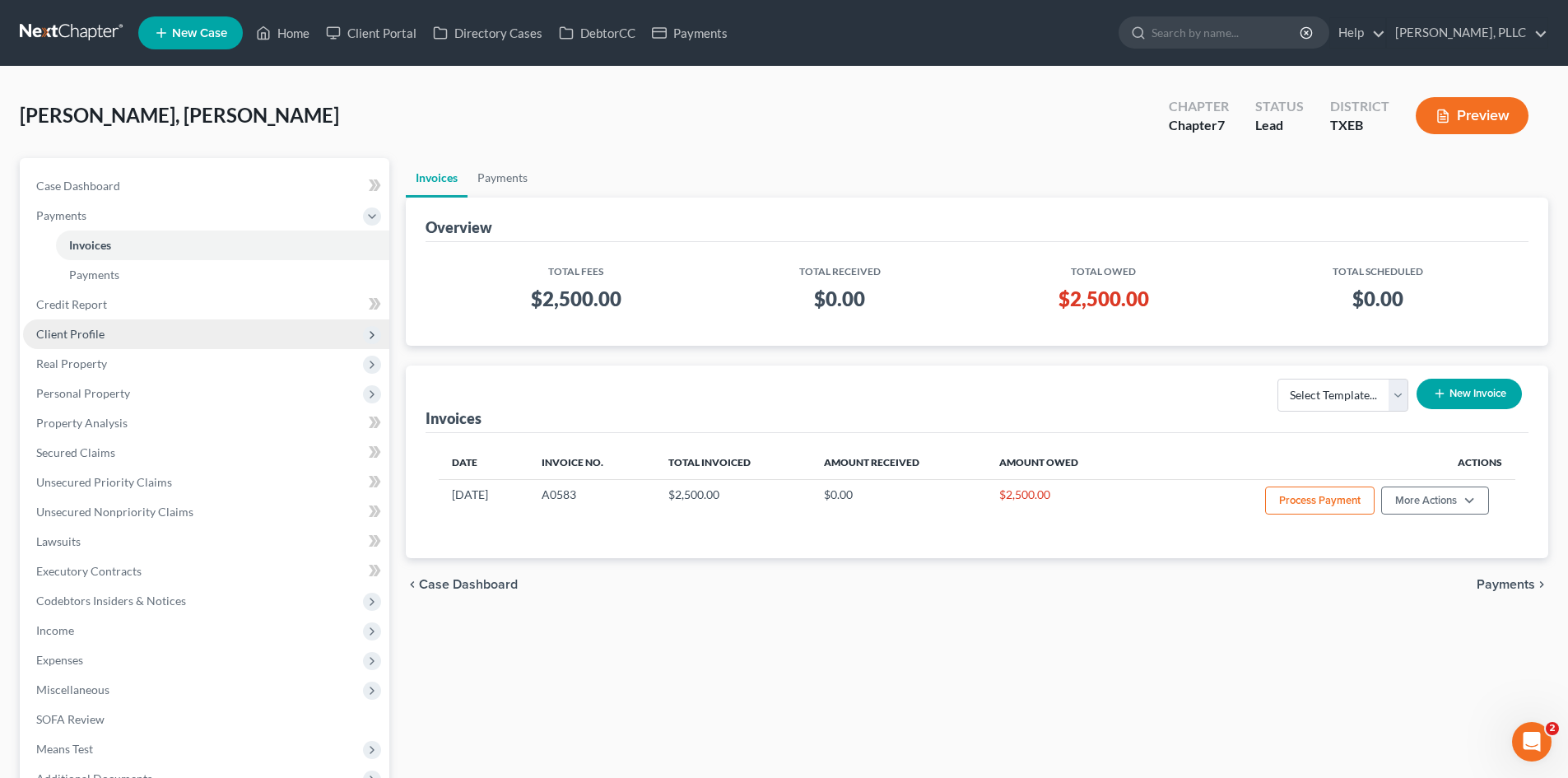
click at [109, 342] on span "Client Profile" at bounding box center [206, 334] width 367 height 30
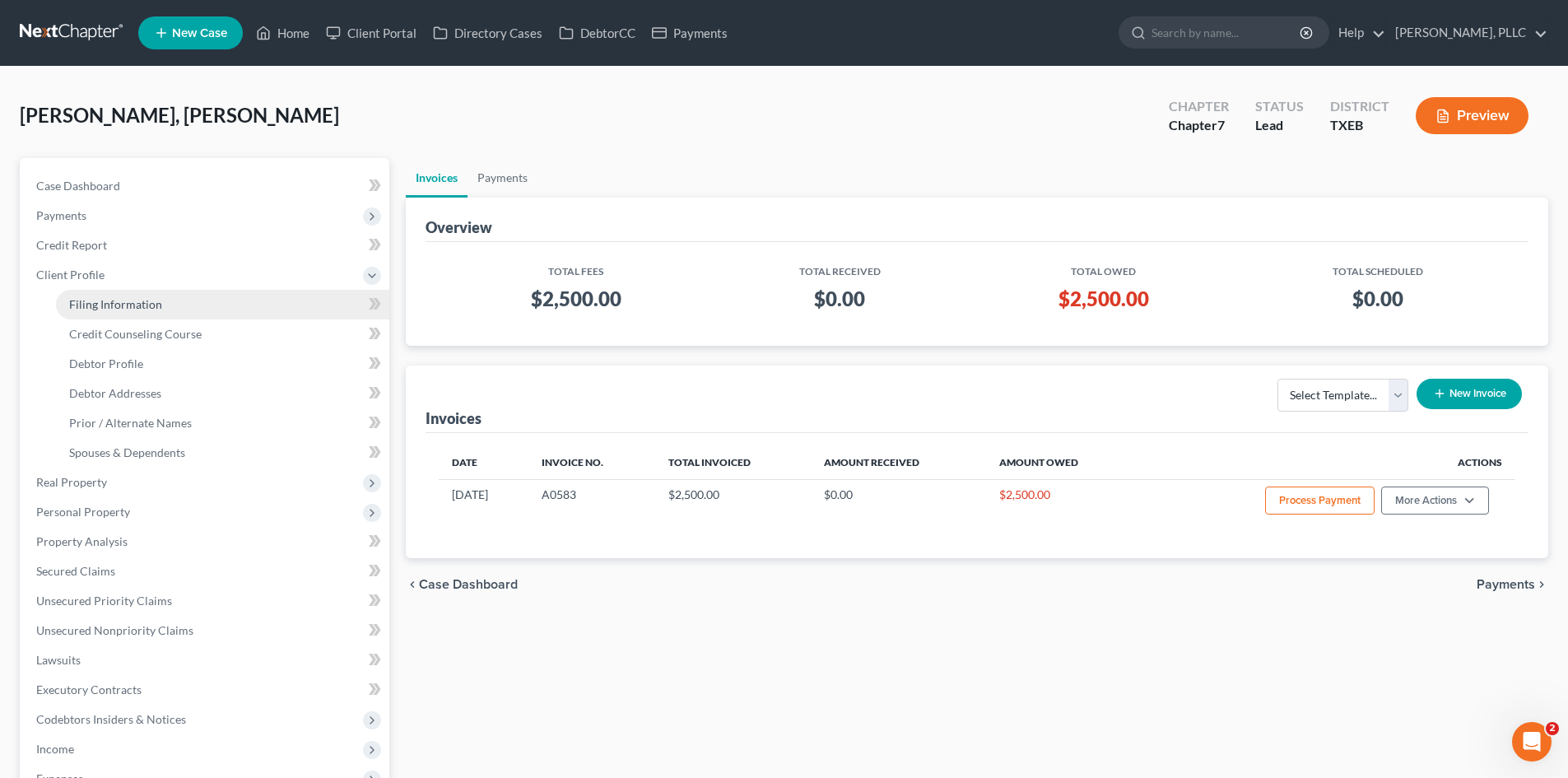
click at [176, 313] on link "Filing Information" at bounding box center [222, 304] width 333 height 30
select select "1"
select select "0"
select select "77"
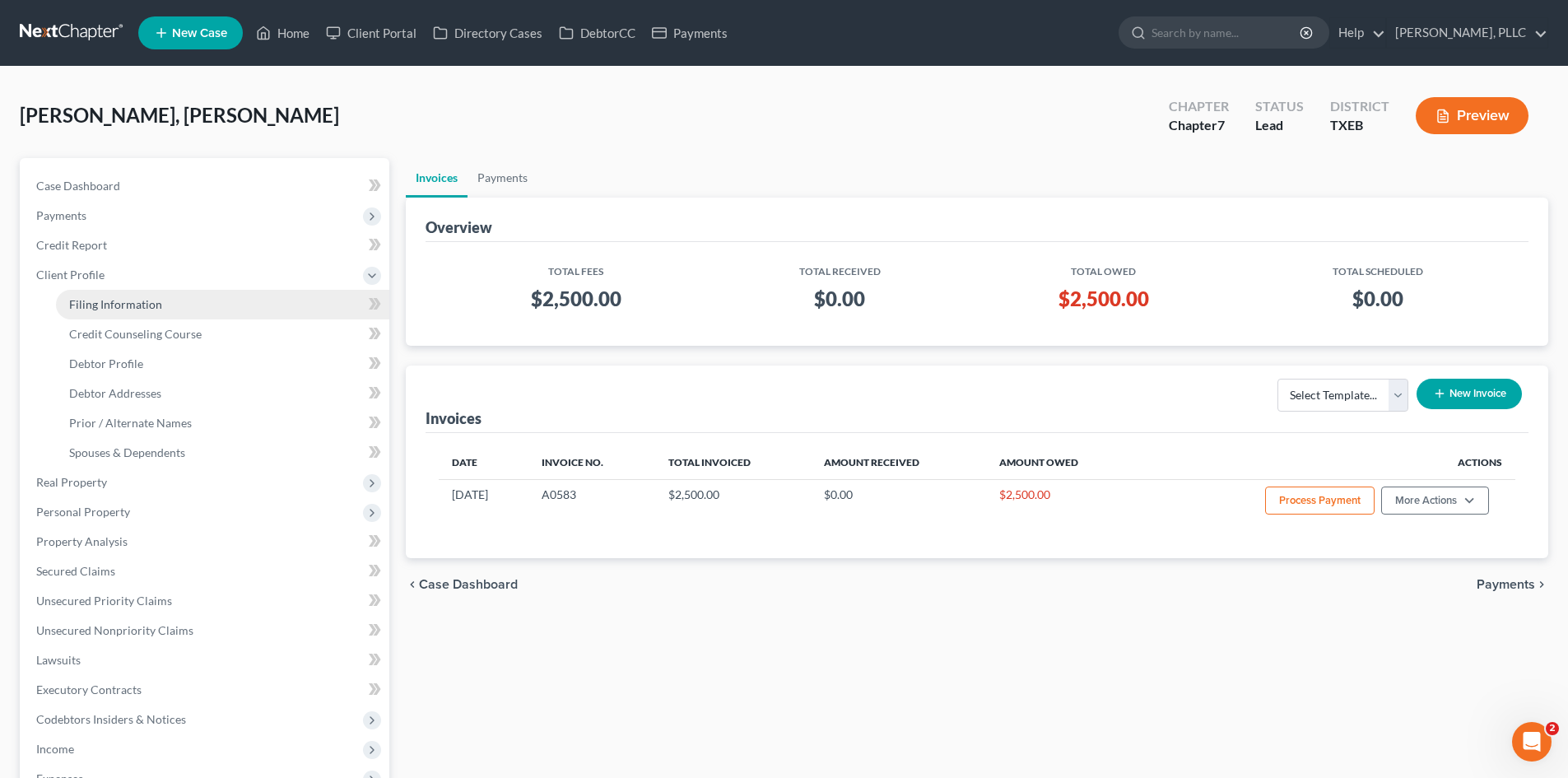
select select "0"
select select "45"
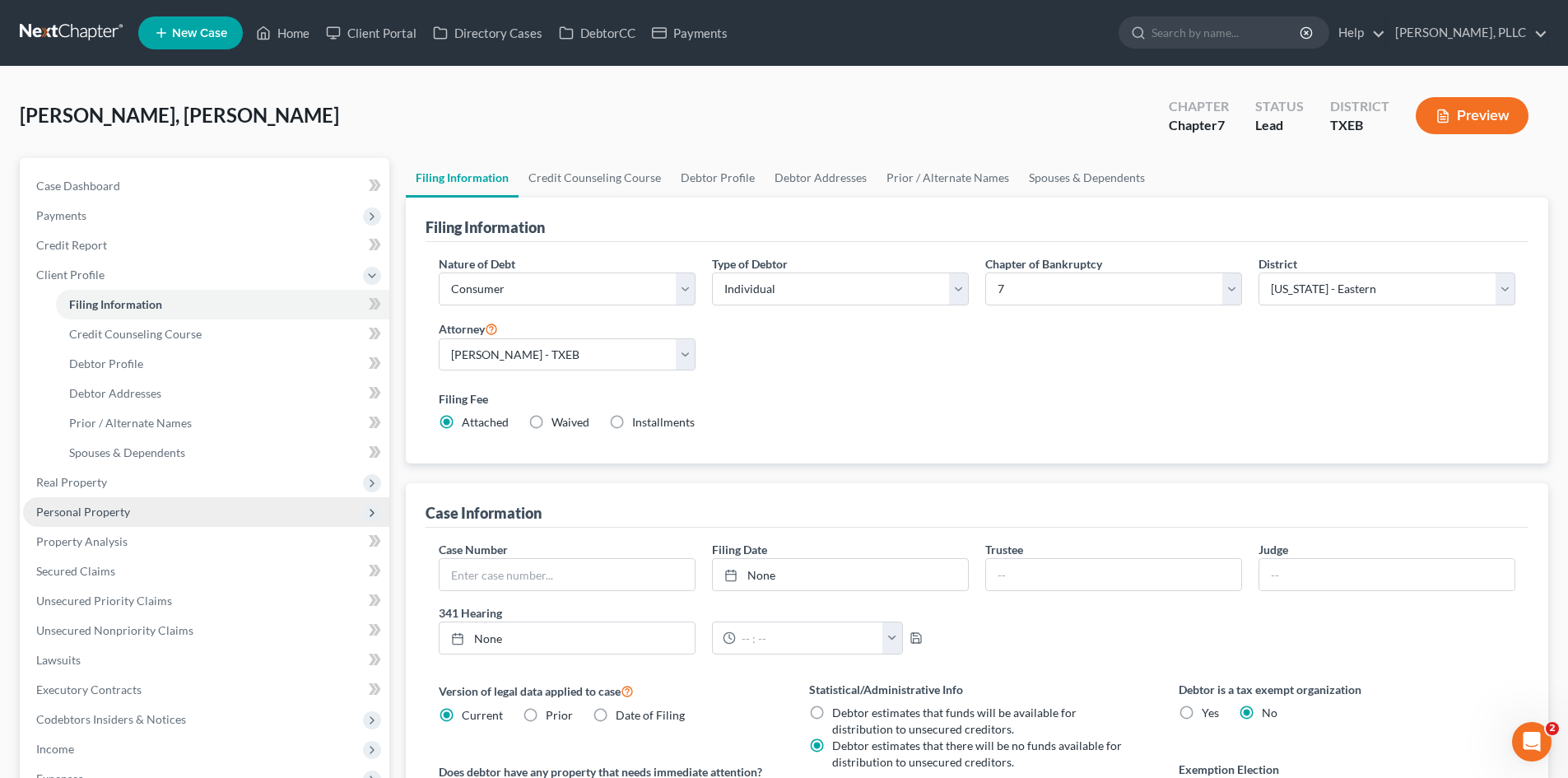
click at [111, 510] on span "Personal Property" at bounding box center [82, 511] width 93 height 14
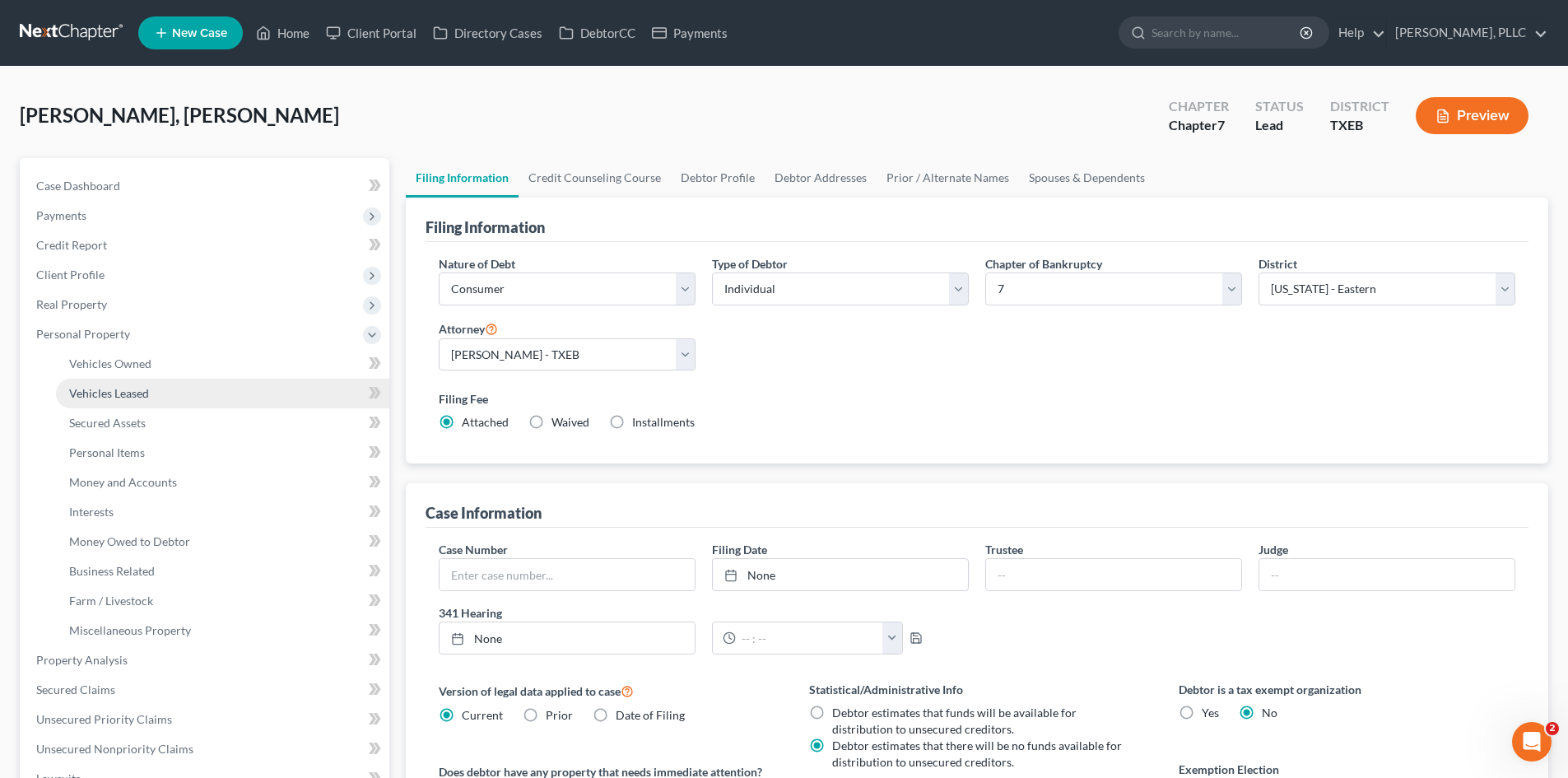
click at [131, 399] on span "Vehicles Leased" at bounding box center [109, 392] width 80 height 14
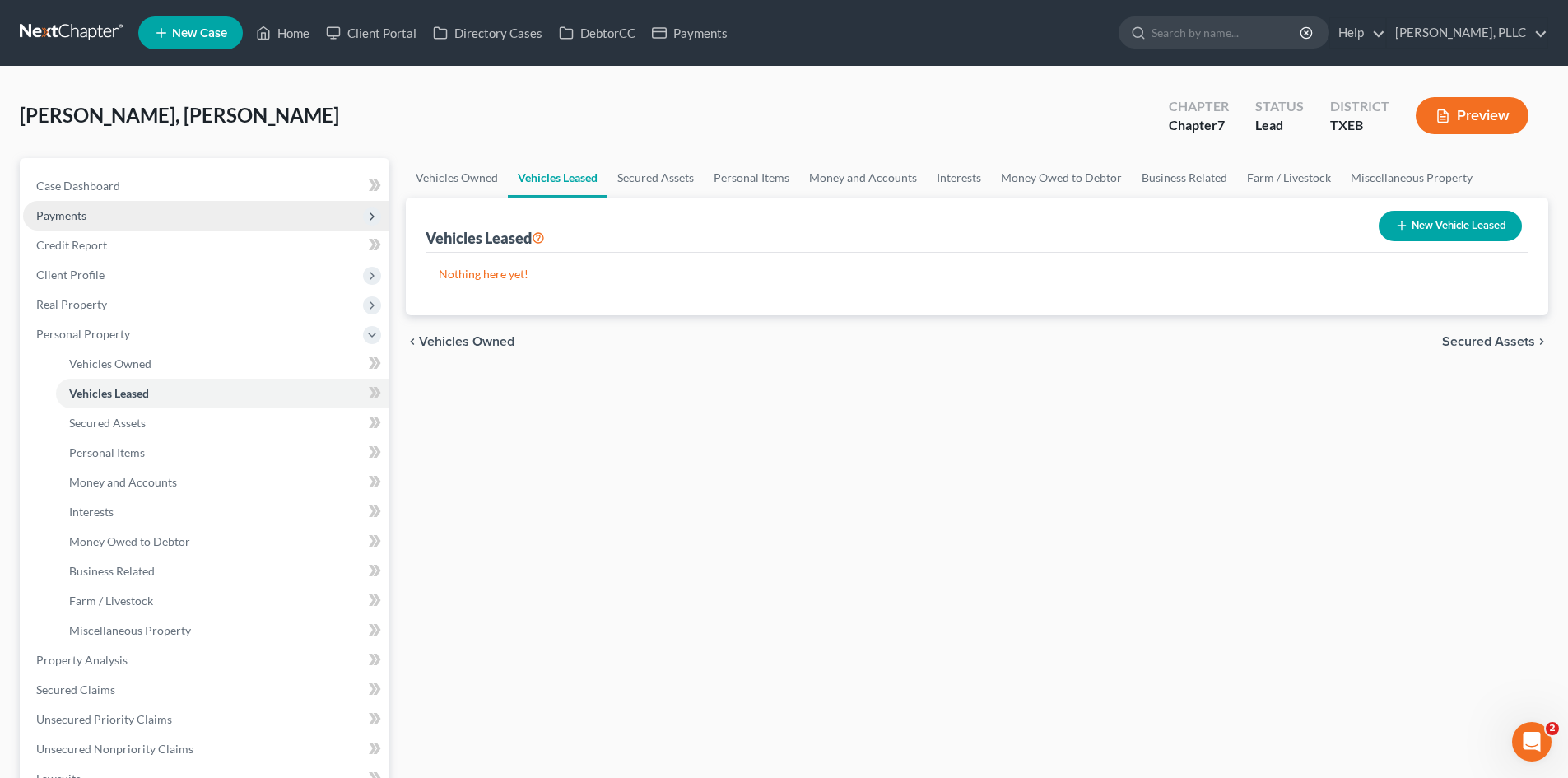
click at [120, 204] on span "Payments" at bounding box center [206, 216] width 367 height 30
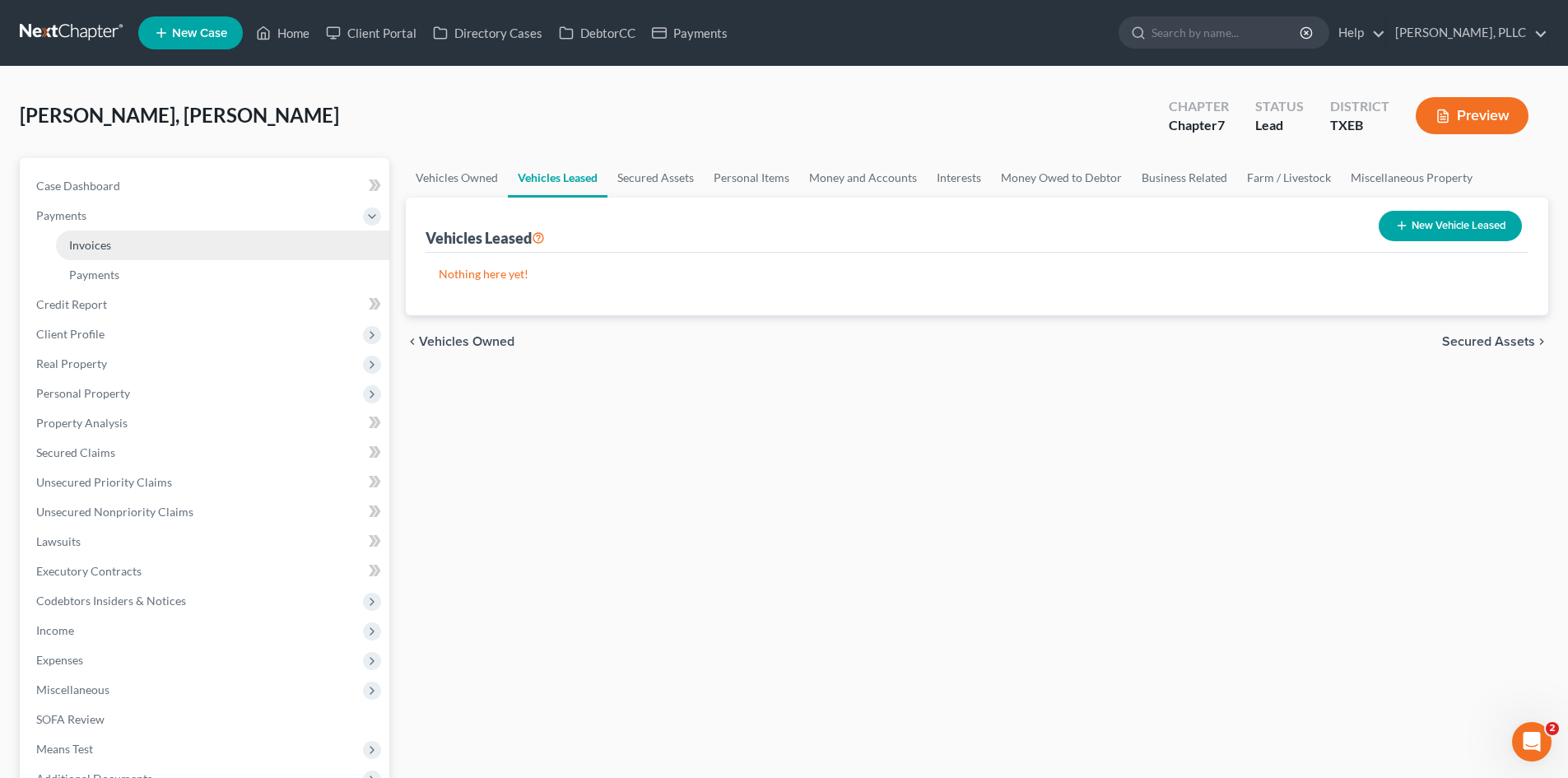
click at [101, 257] on link "Invoices" at bounding box center [222, 245] width 333 height 30
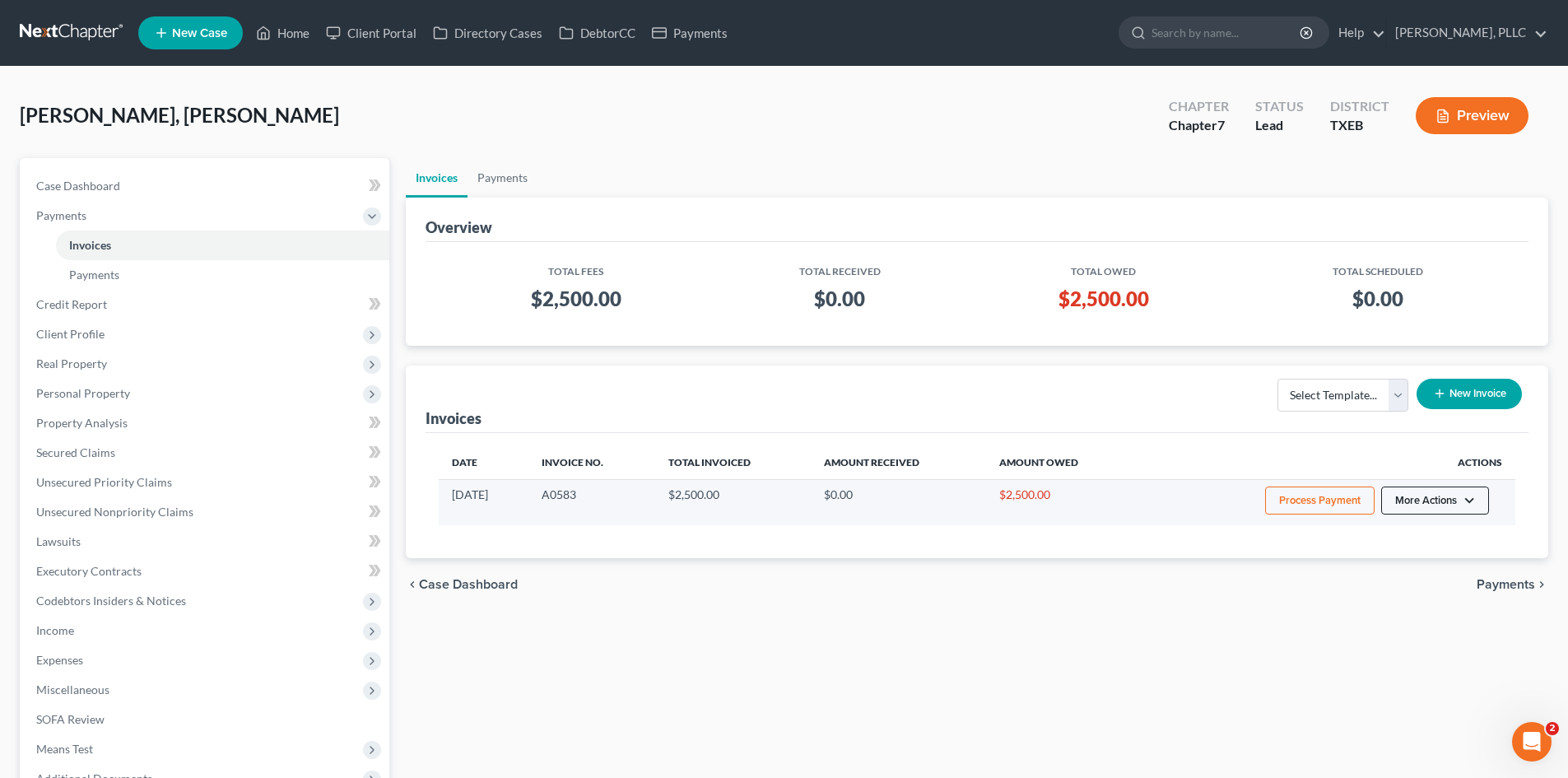
click at [1408, 506] on button "More Actions" at bounding box center [1436, 500] width 108 height 28
click at [1404, 544] on link "View/Edit" at bounding box center [1458, 535] width 193 height 28
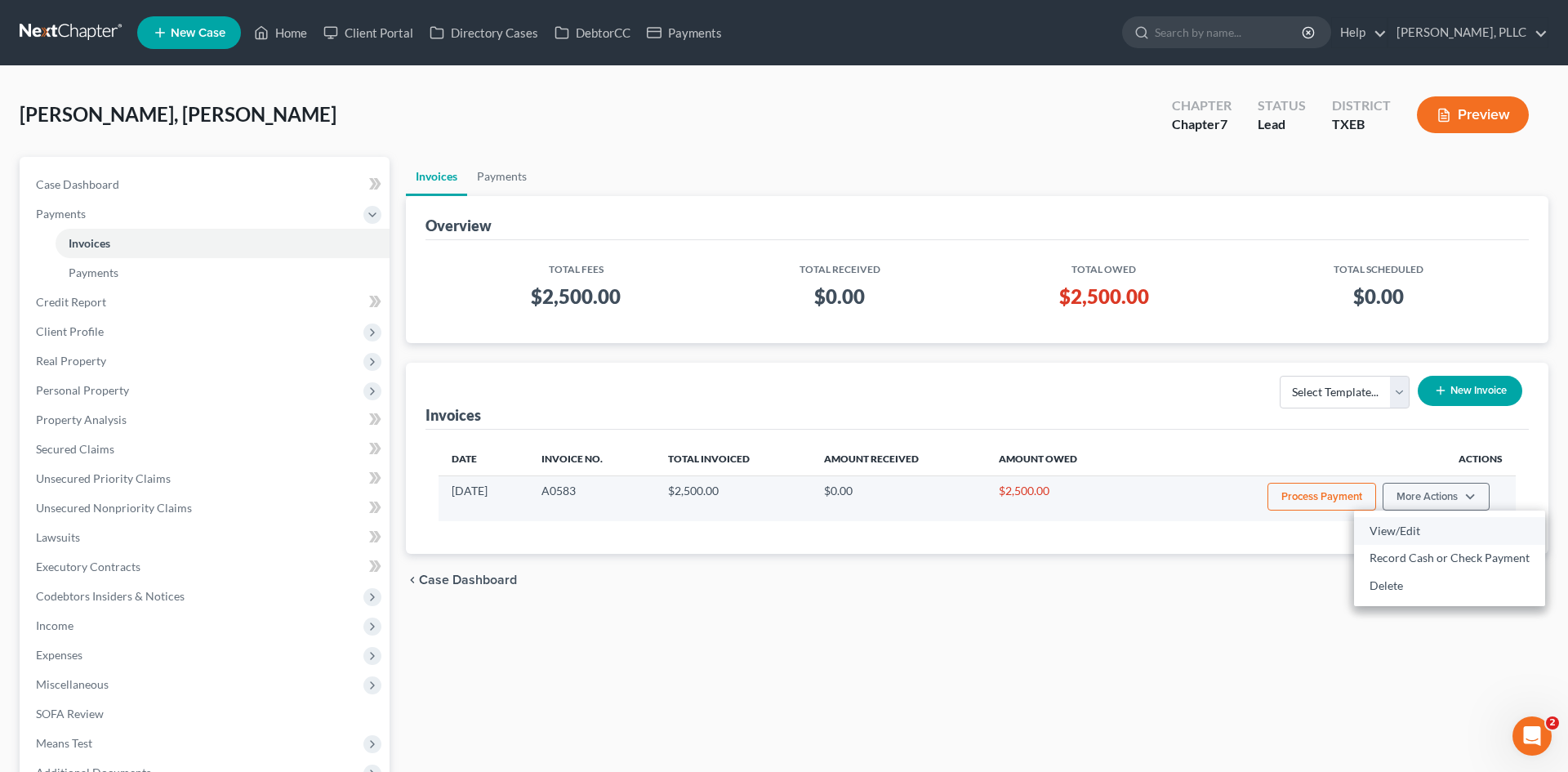
select select "1"
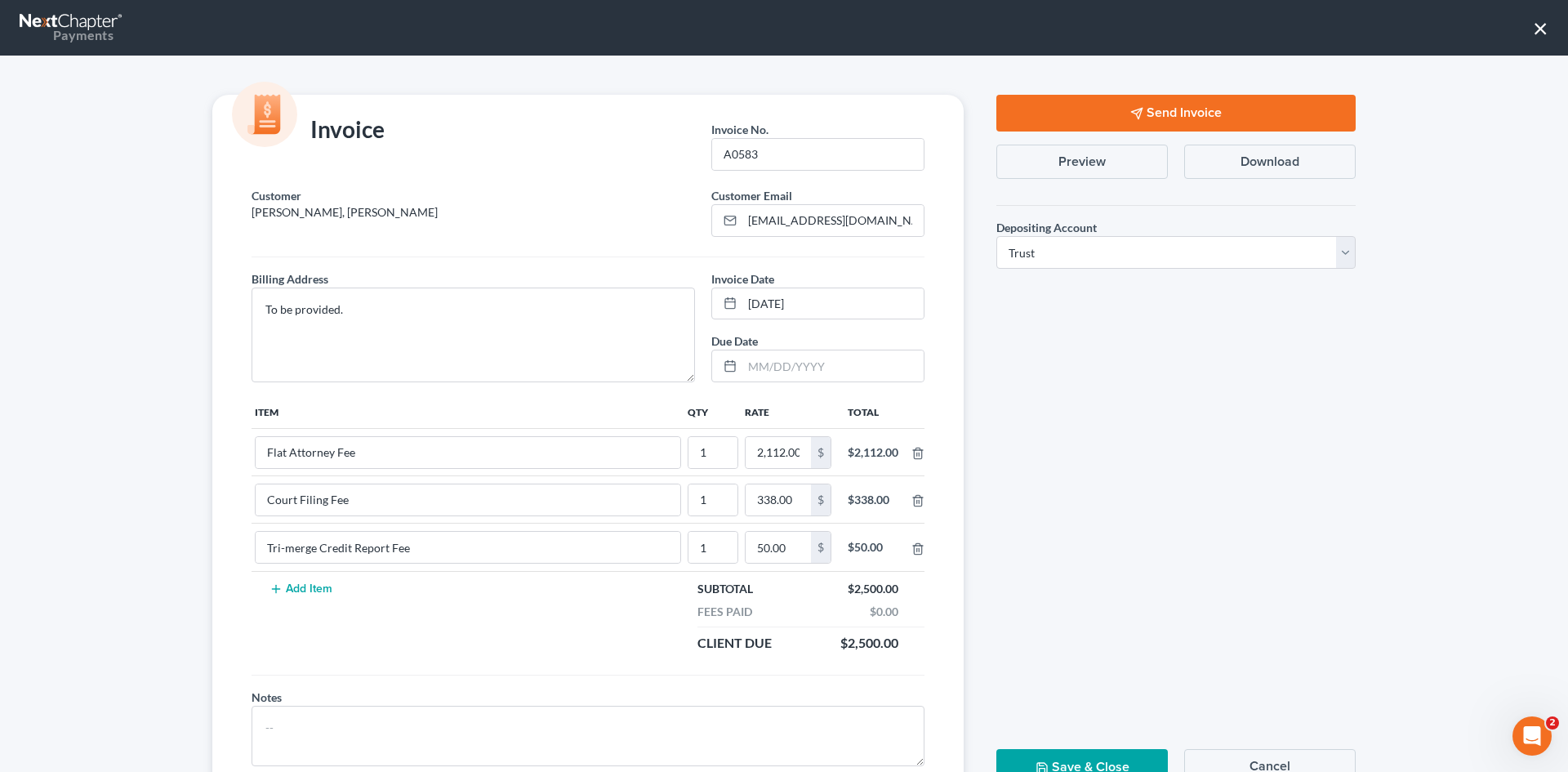
click at [1159, 107] on button "Send Invoice" at bounding box center [1175, 113] width 359 height 37
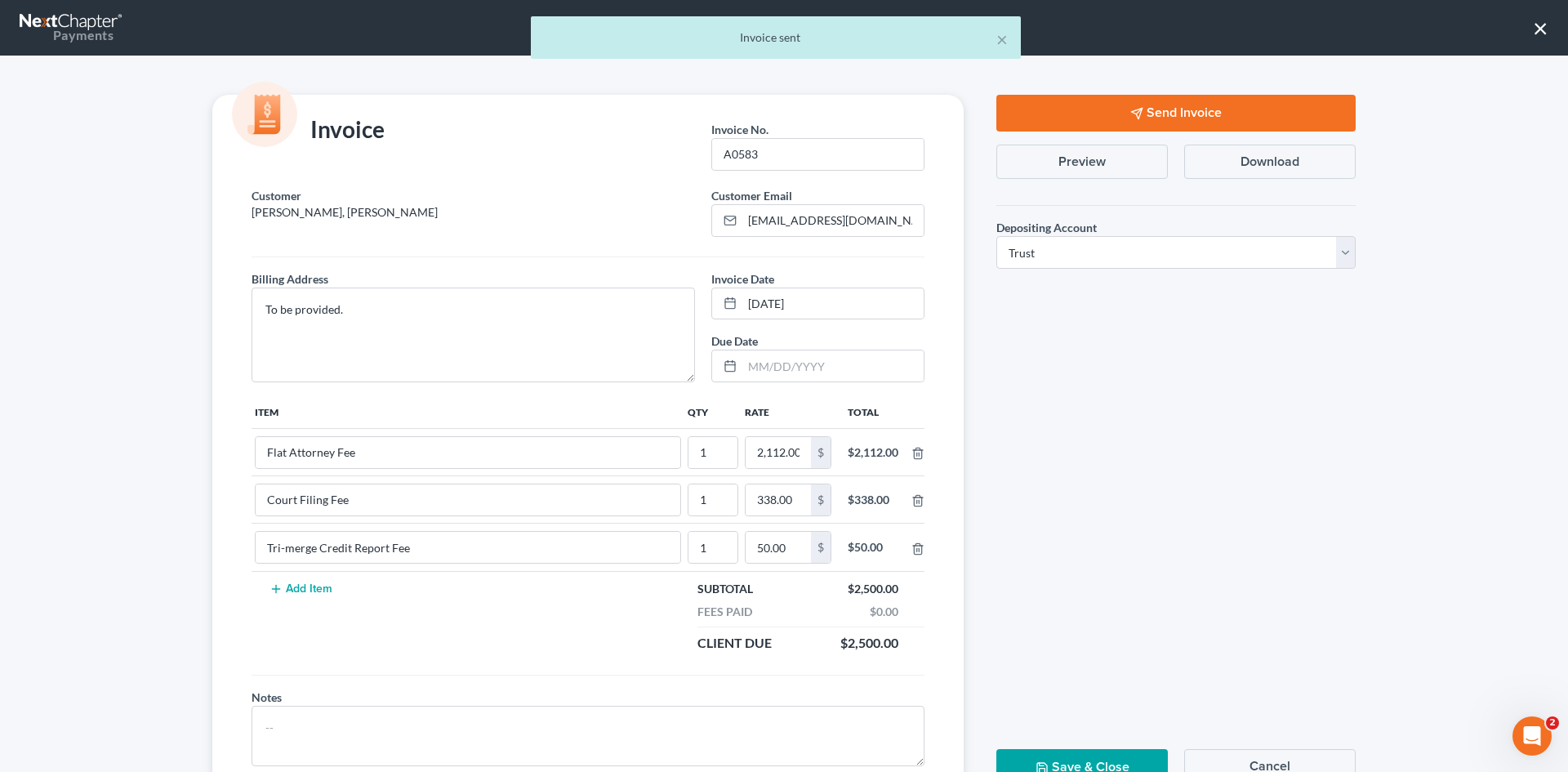
click at [1080, 755] on button "Save & Close" at bounding box center [1081, 767] width 172 height 37
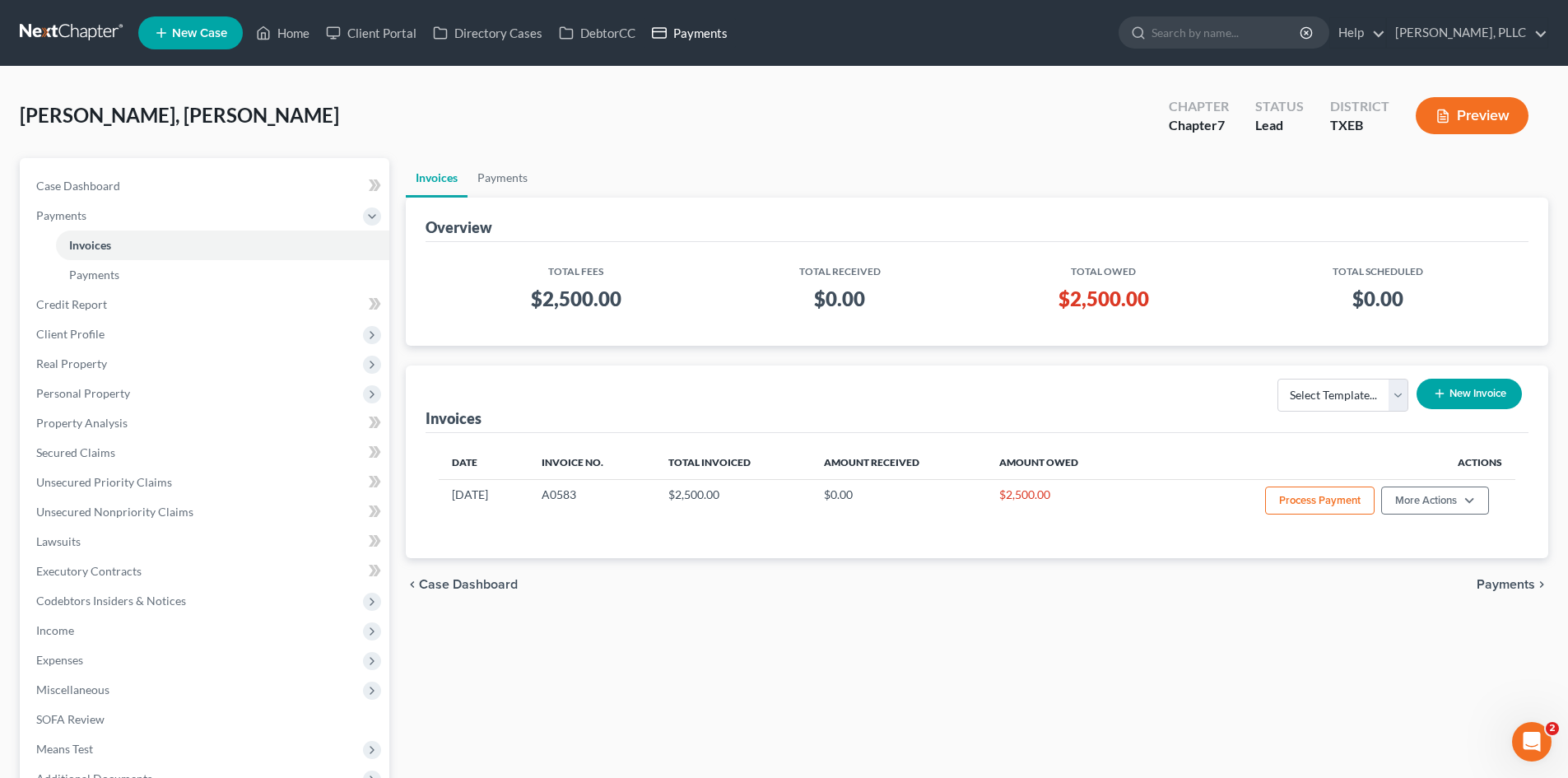
drag, startPoint x: 665, startPoint y: 33, endPoint x: 701, endPoint y: 33, distance: 36.0
click at [665, 33] on icon at bounding box center [659, 32] width 15 height 19
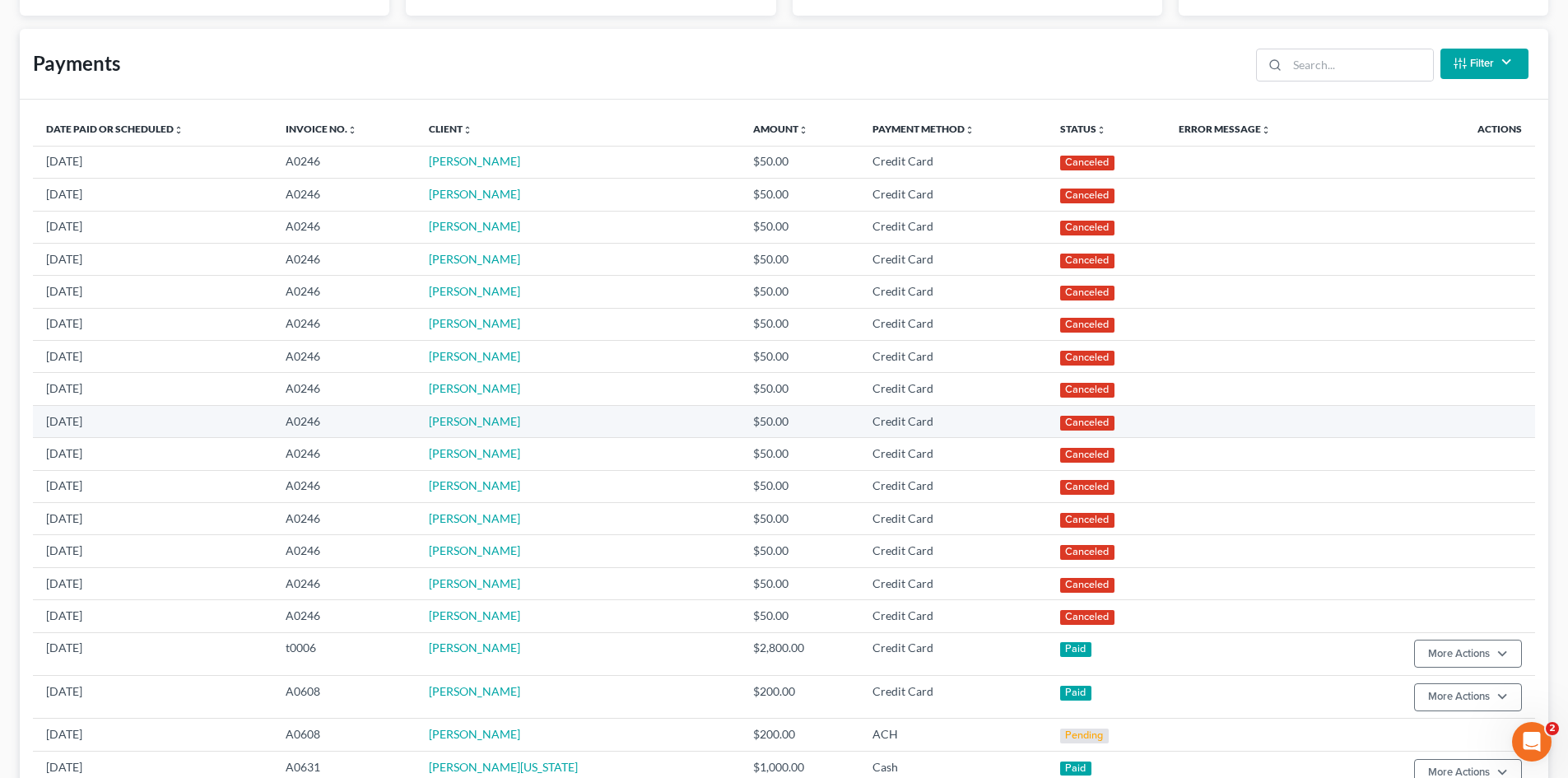
scroll to position [329, 0]
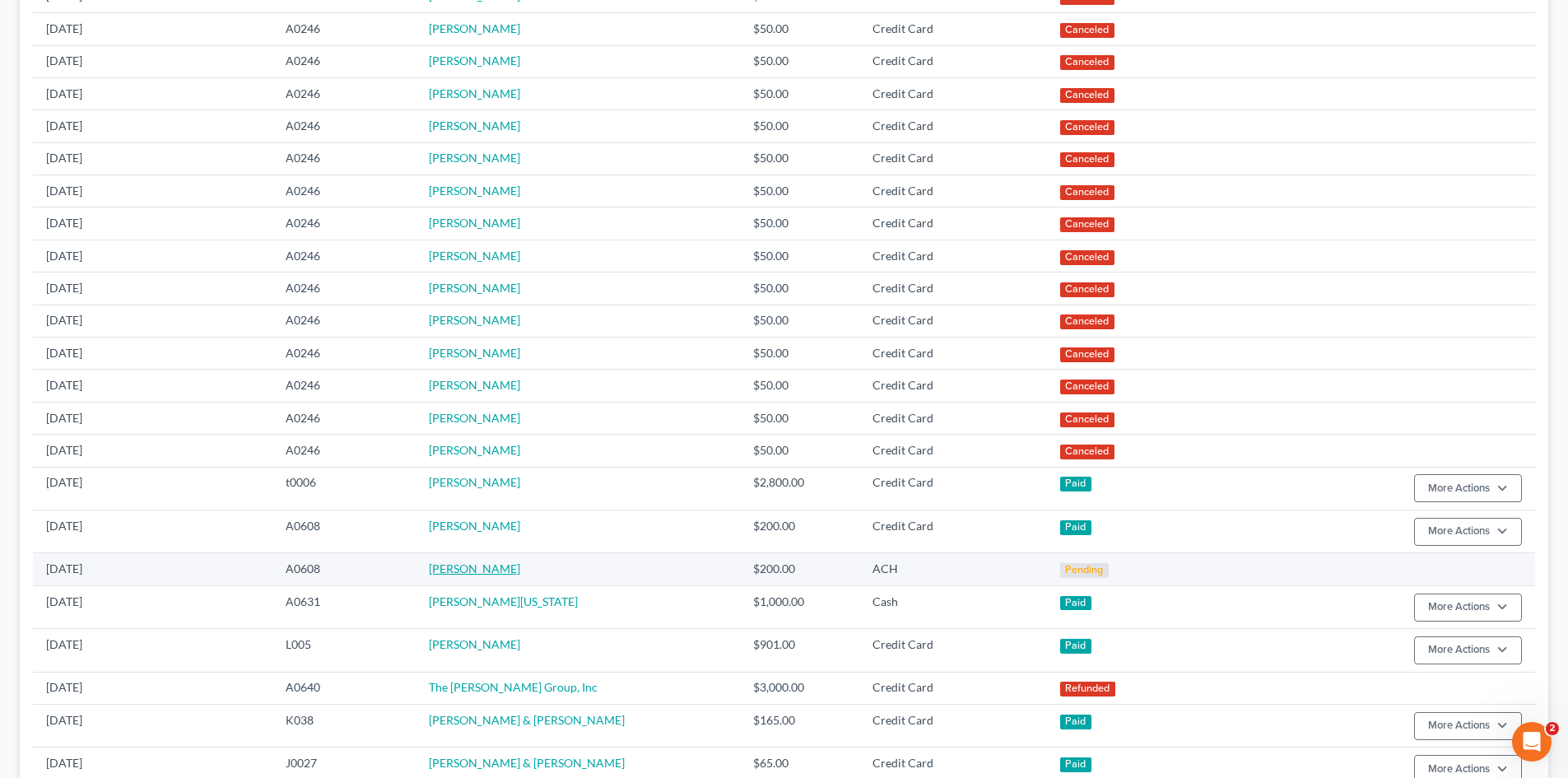
click at [477, 568] on link "[PERSON_NAME]" at bounding box center [474, 568] width 92 height 14
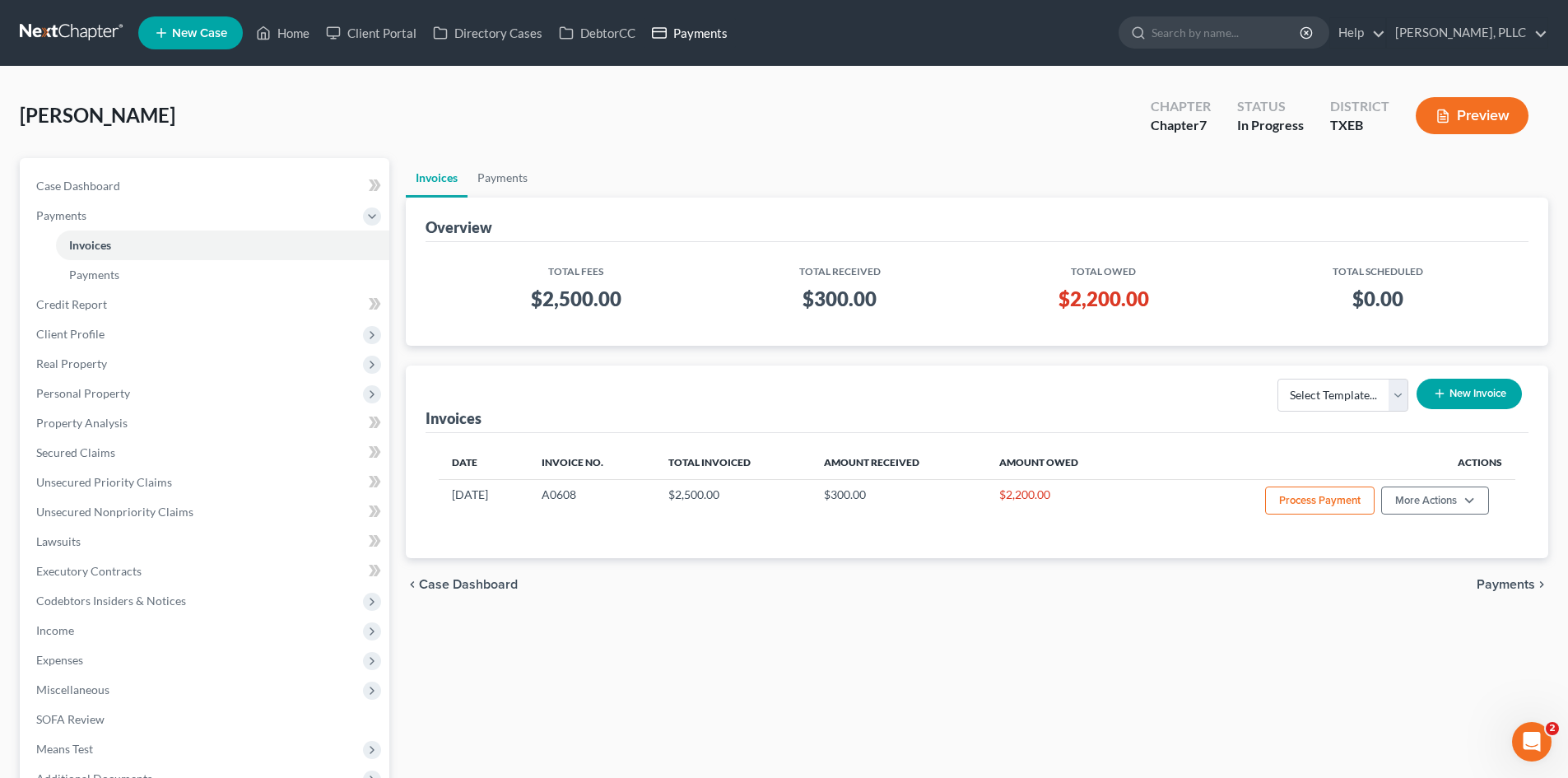
click at [721, 31] on link "Payments" at bounding box center [691, 33] width 93 height 30
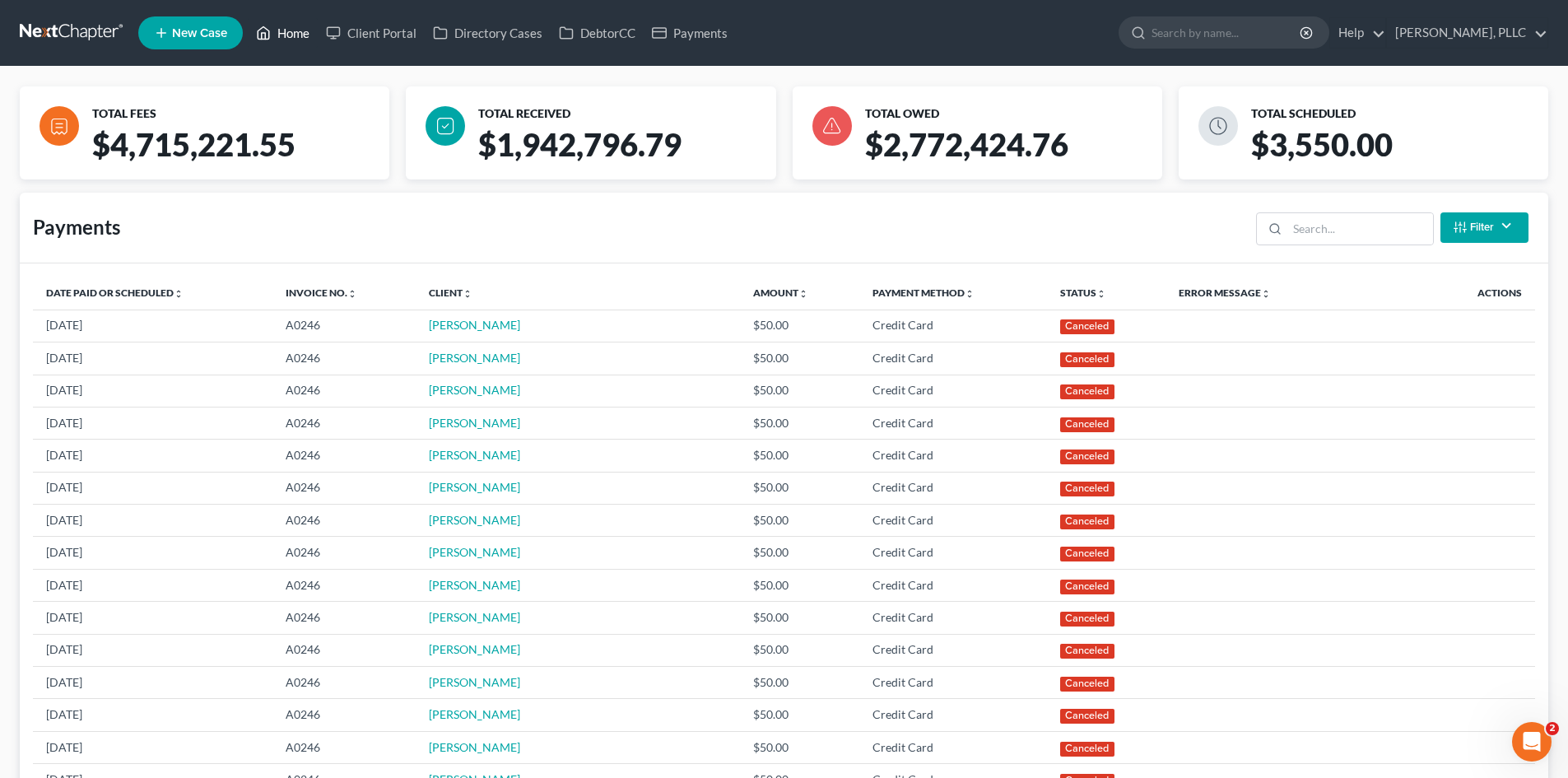
click at [268, 32] on icon at bounding box center [264, 32] width 15 height 19
